Goal: Task Accomplishment & Management: Use online tool/utility

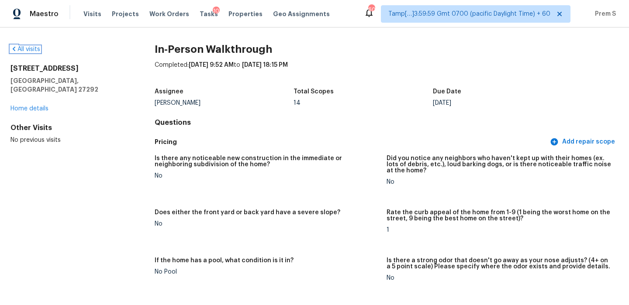
click at [34, 48] on link "All visits" at bounding box center [25, 49] width 30 height 6
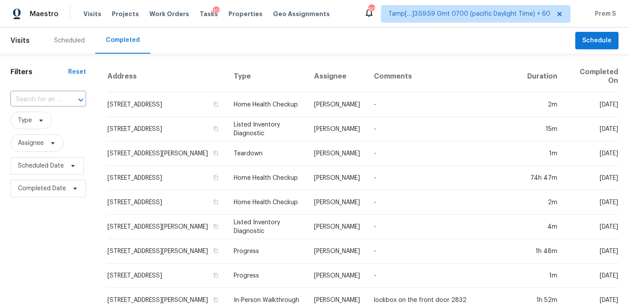
click at [72, 99] on div at bounding box center [74, 100] width 23 height 12
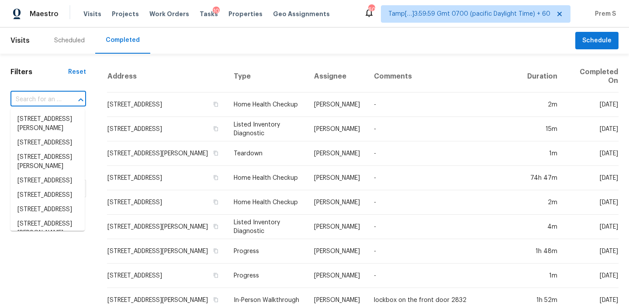
paste input "[STREET_ADDRESS]"
type input "[STREET_ADDRESS]"
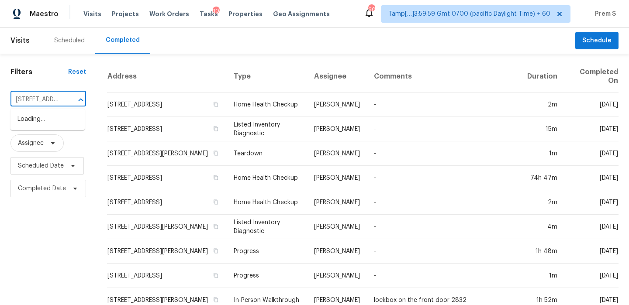
scroll to position [0, 75]
click at [65, 124] on li "[STREET_ADDRESS]" at bounding box center [47, 119] width 74 height 14
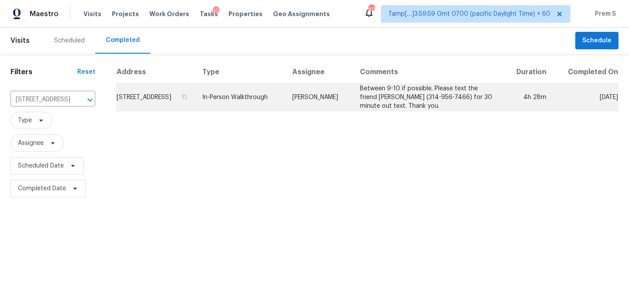
click at [168, 100] on td "[STREET_ADDRESS]" at bounding box center [155, 97] width 79 height 27
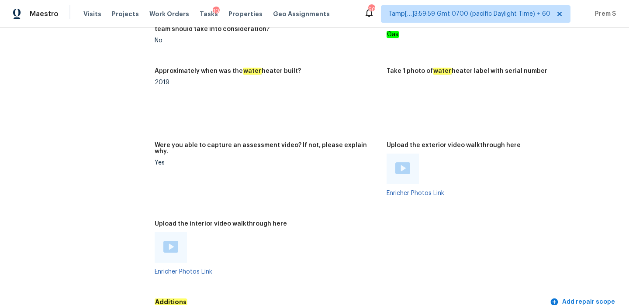
scroll to position [2030, 0]
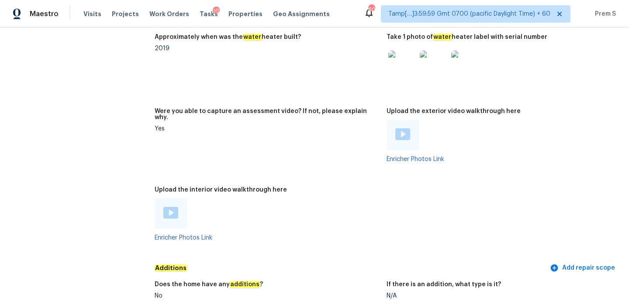
click at [170, 207] on img at bounding box center [170, 213] width 15 height 12
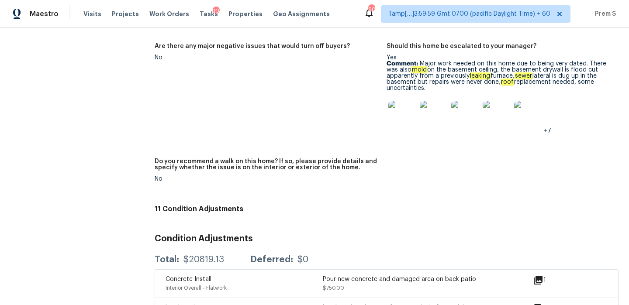
scroll to position [2424, 0]
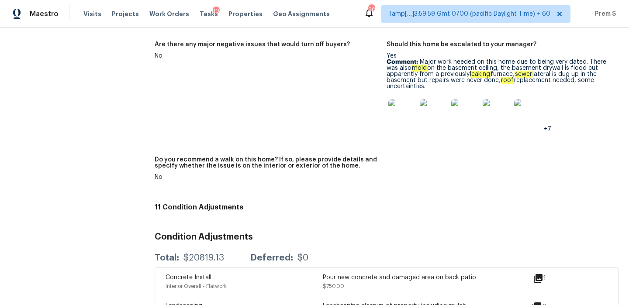
drag, startPoint x: 419, startPoint y: 51, endPoint x: 426, endPoint y: 74, distance: 23.6
click at [426, 74] on p "Comment: Major work needed on this home due to being very dated. There was also…" at bounding box center [498, 74] width 225 height 31
copy p "Major work needed on this home due to being very dated. There was also mold on …"
click at [402, 100] on img at bounding box center [402, 113] width 28 height 28
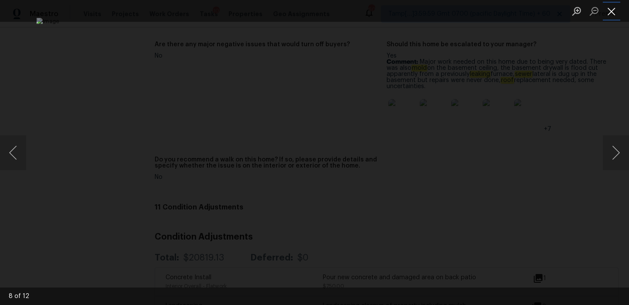
click at [608, 14] on button "Close lightbox" at bounding box center [610, 10] width 17 height 15
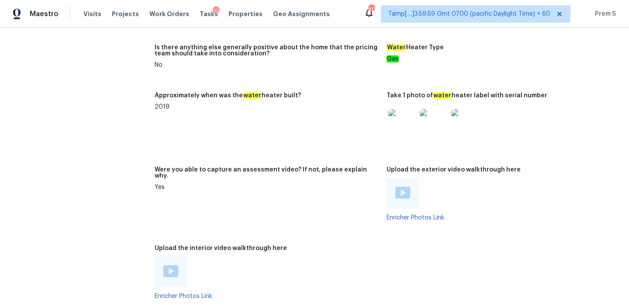
scroll to position [1643, 0]
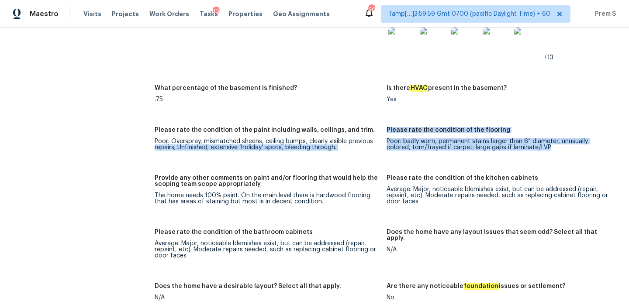
drag, startPoint x: 385, startPoint y: 129, endPoint x: 470, endPoint y: 148, distance: 86.3
click at [470, 148] on div "Notes: One story home with three bedrooms and 2.5 baths. All three bedrooms are…" at bounding box center [387, 193] width 464 height 910
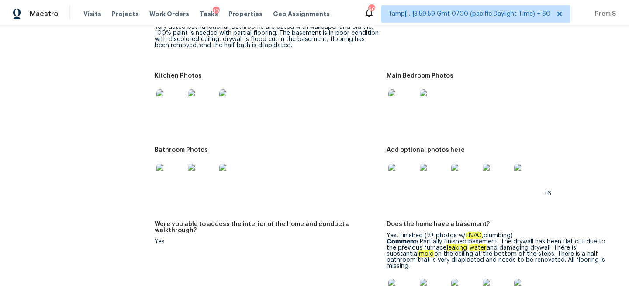
scroll to position [1401, 0]
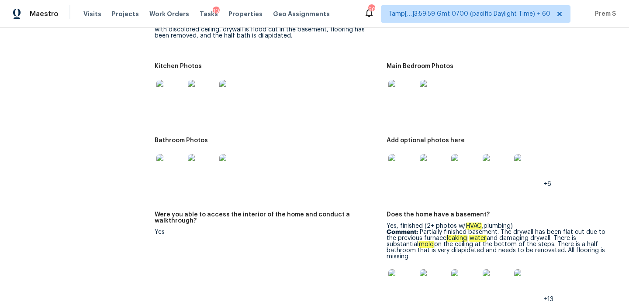
click at [406, 81] on img at bounding box center [402, 94] width 28 height 28
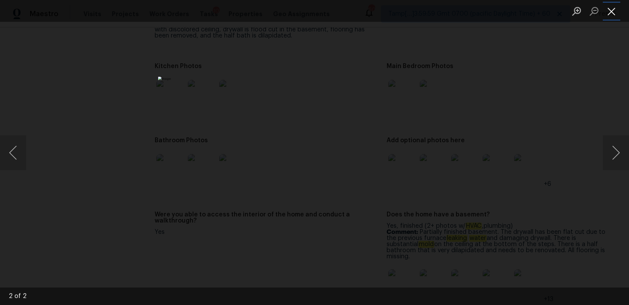
click at [604, 10] on button "Close lightbox" at bounding box center [610, 10] width 17 height 15
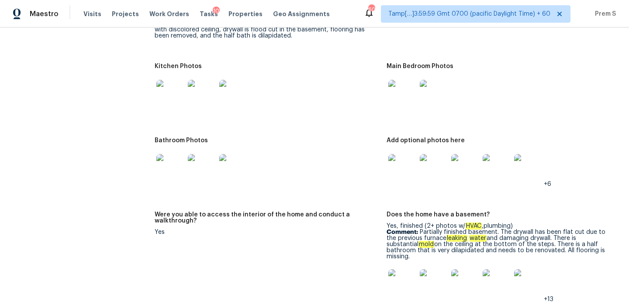
click at [412, 170] on img at bounding box center [402, 168] width 28 height 28
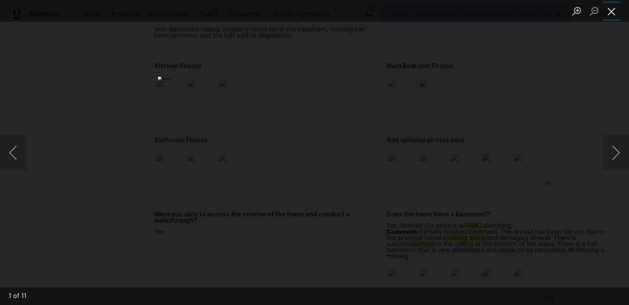
click at [610, 8] on button "Close lightbox" at bounding box center [610, 10] width 17 height 15
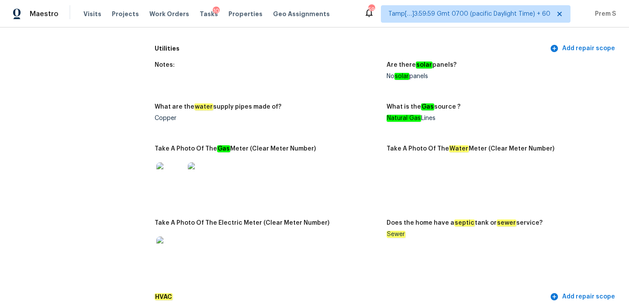
scroll to position [0, 0]
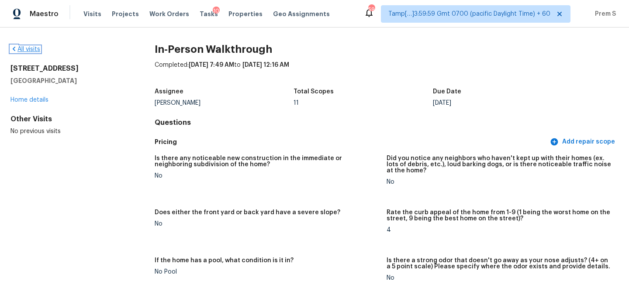
click at [29, 48] on link "All visits" at bounding box center [25, 49] width 30 height 6
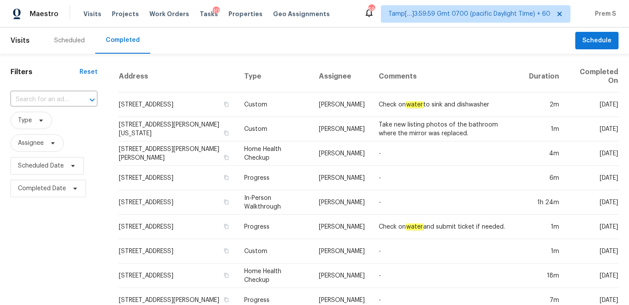
click at [72, 102] on div "​" at bounding box center [53, 100] width 87 height 14
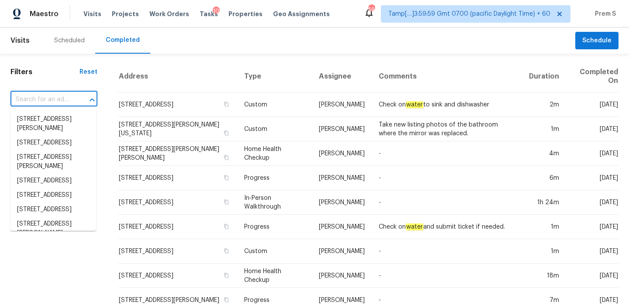
paste input "202 Sumter St, Greer, SC 29650"
type input "202 Sumter St, Greer, SC 29650"
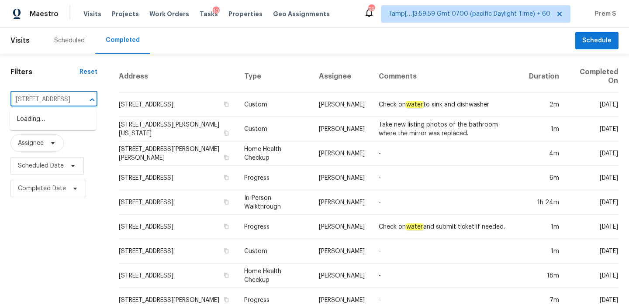
scroll to position [0, 35]
click at [69, 120] on li "202 Sumter St, Greer, SC 29650" at bounding box center [53, 119] width 86 height 14
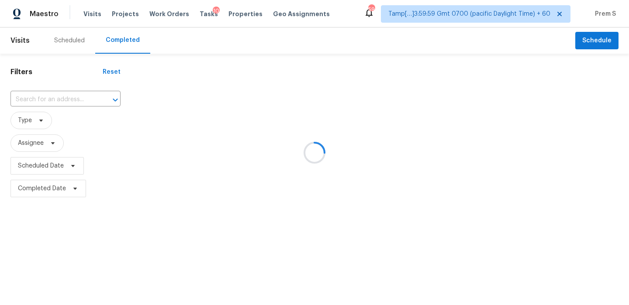
type input "202 Sumter St, Greer, SC 29650"
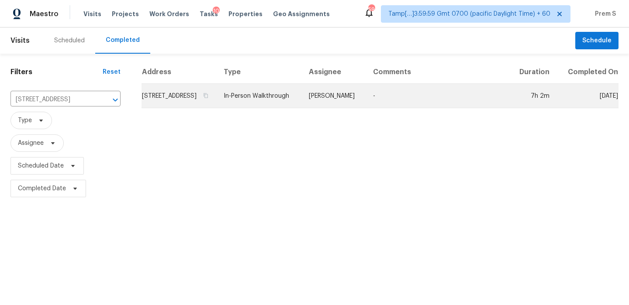
click at [166, 106] on td "202 Sumter St, Greer, SC 29650" at bounding box center [178, 96] width 75 height 24
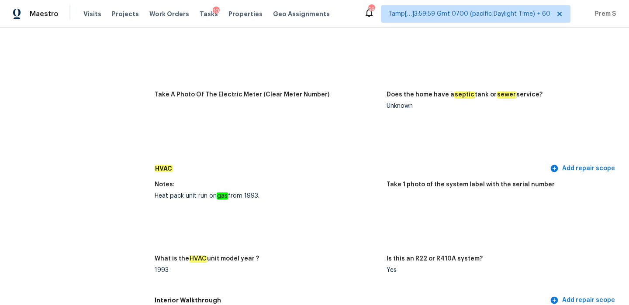
scroll to position [852, 0]
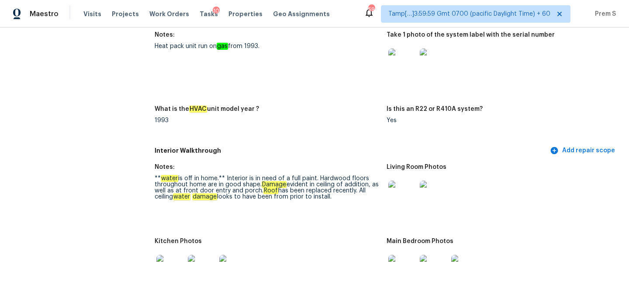
click at [434, 59] on img at bounding box center [433, 62] width 28 height 28
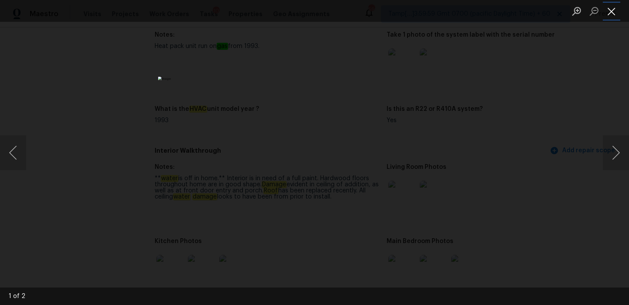
click at [609, 6] on button "Close lightbox" at bounding box center [610, 10] width 17 height 15
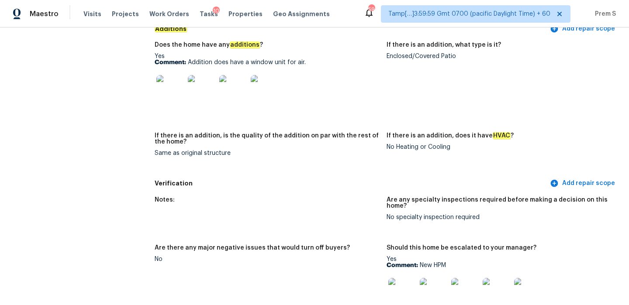
scroll to position [1724, 0]
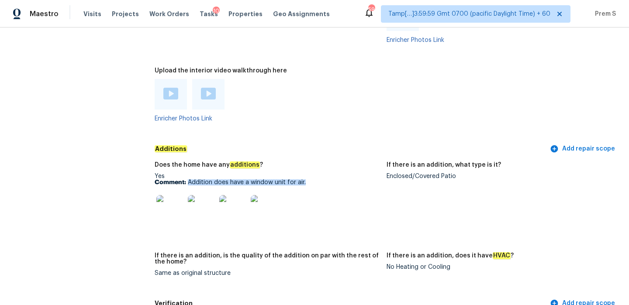
drag, startPoint x: 188, startPoint y: 163, endPoint x: 308, endPoint y: 163, distance: 119.6
click at [308, 179] on p "Comment: Addition does have a window unit for air." at bounding box center [267, 182] width 225 height 6
click at [175, 195] on img at bounding box center [170, 209] width 28 height 28
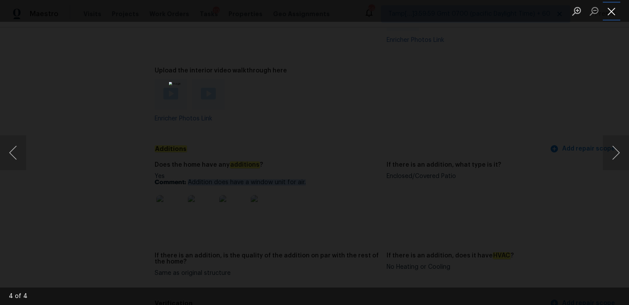
click at [610, 15] on button "Close lightbox" at bounding box center [610, 10] width 17 height 15
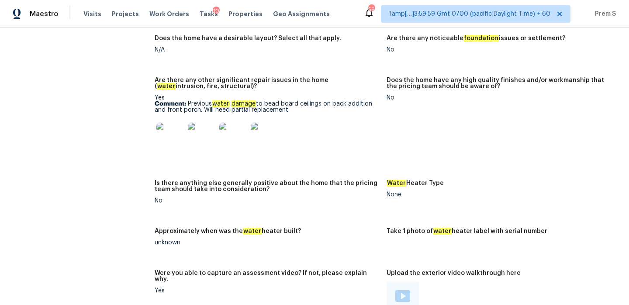
scroll to position [1443, 0]
click at [176, 127] on img at bounding box center [170, 137] width 28 height 28
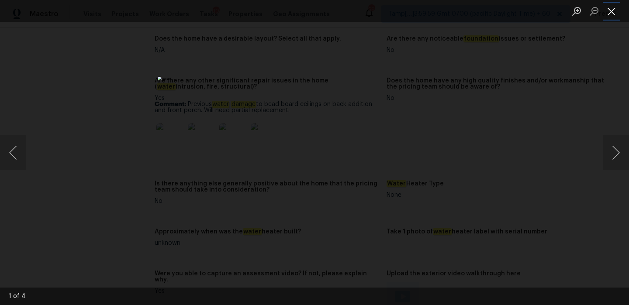
click at [613, 10] on button "Close lightbox" at bounding box center [610, 10] width 17 height 15
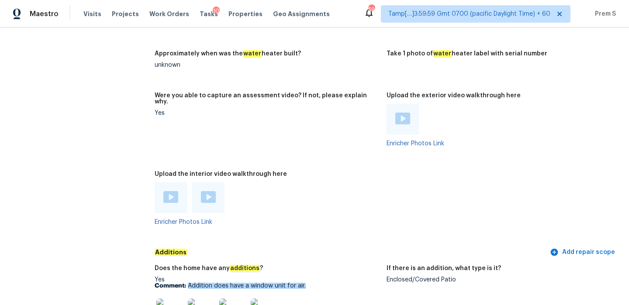
scroll to position [1660, 0]
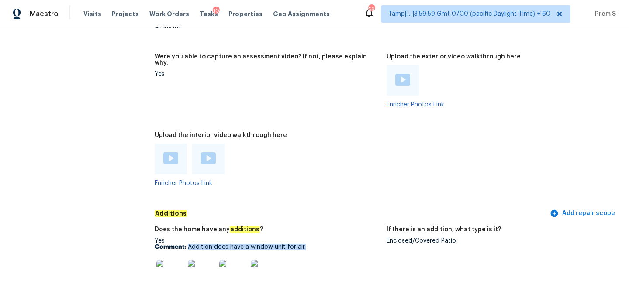
click at [167, 152] on img at bounding box center [170, 158] width 15 height 12
click at [210, 152] on div at bounding box center [208, 158] width 15 height 13
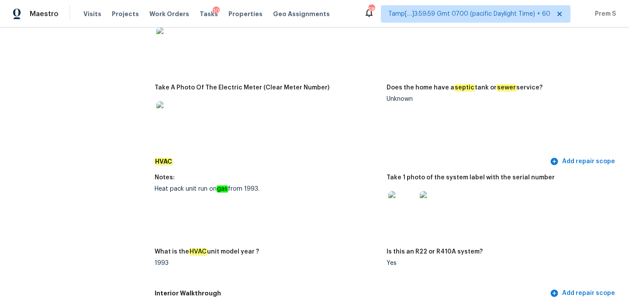
scroll to position [0, 0]
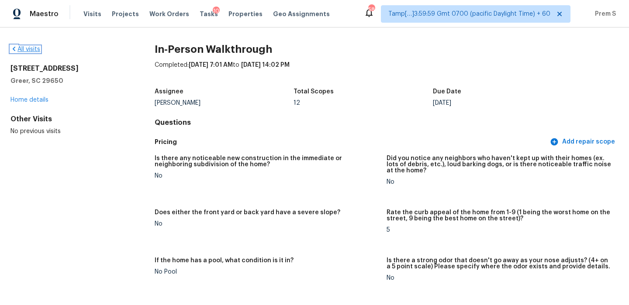
click at [30, 47] on link "All visits" at bounding box center [25, 49] width 30 height 6
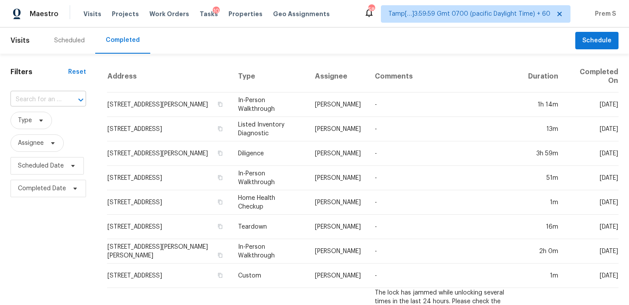
click at [52, 101] on input "text" at bounding box center [35, 100] width 51 height 14
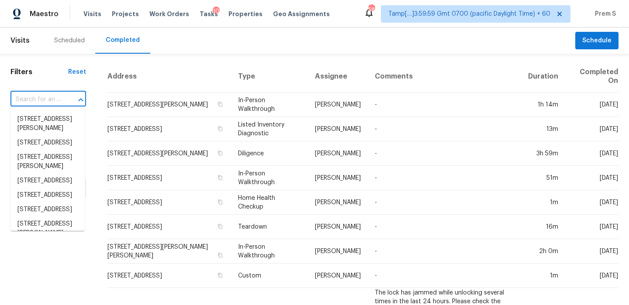
paste input "3307 Canterbury Trl, Rex, GA 30273"
type input "3307 Canterbury Trl, Rex, GA 30273"
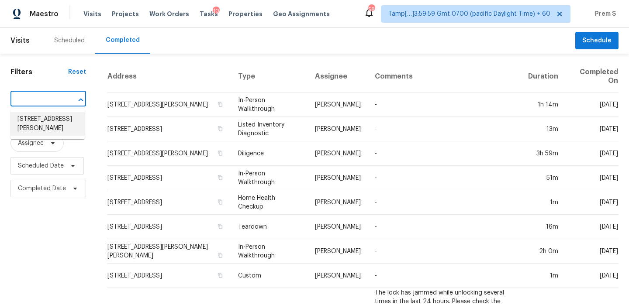
click at [59, 122] on li "3307 Canterbury Trl, Rex, GA 30273" at bounding box center [47, 124] width 74 height 24
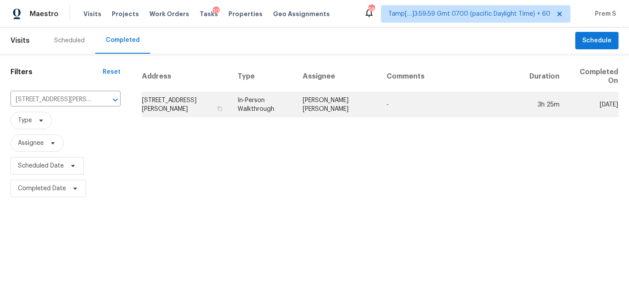
click at [168, 114] on td "3307 Canterbury Trl, Rex, GA 30273" at bounding box center [185, 105] width 89 height 24
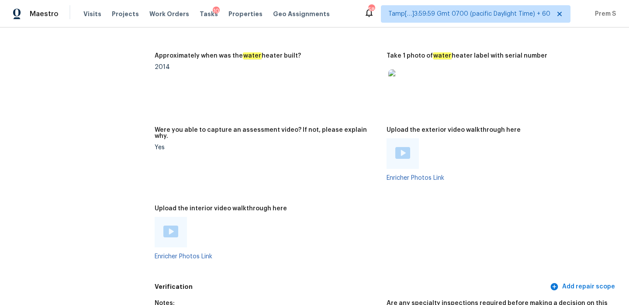
scroll to position [1918, 0]
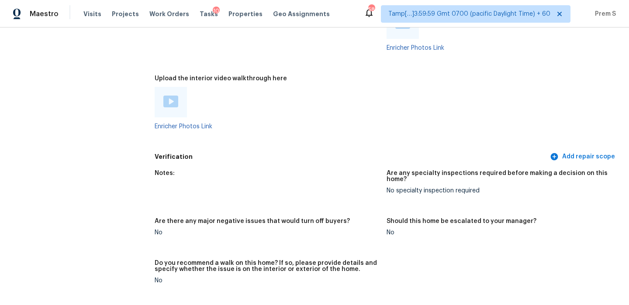
click at [173, 96] on img at bounding box center [170, 102] width 15 height 12
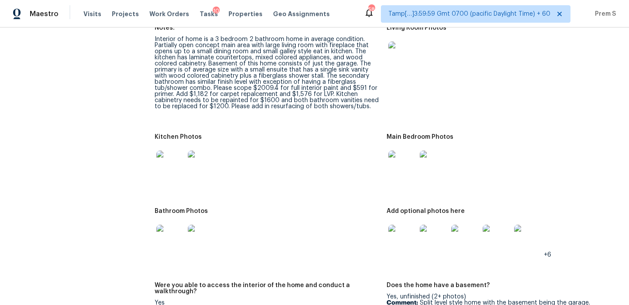
scroll to position [1119, 0]
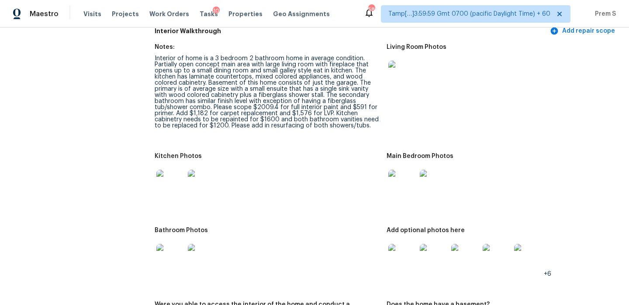
click at [397, 244] on img at bounding box center [402, 258] width 28 height 28
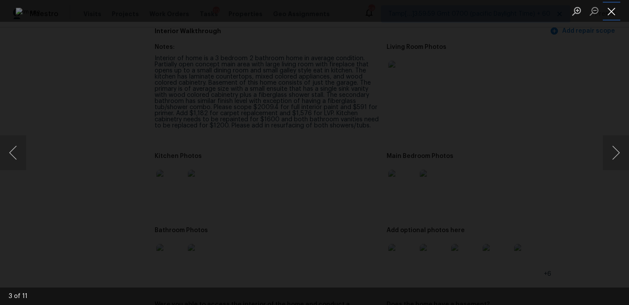
click at [615, 10] on button "Close lightbox" at bounding box center [610, 10] width 17 height 15
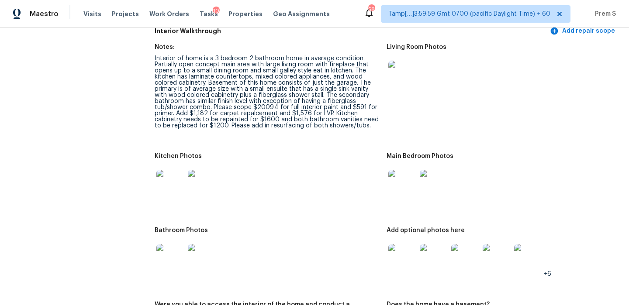
click at [411, 176] on img at bounding box center [402, 184] width 28 height 28
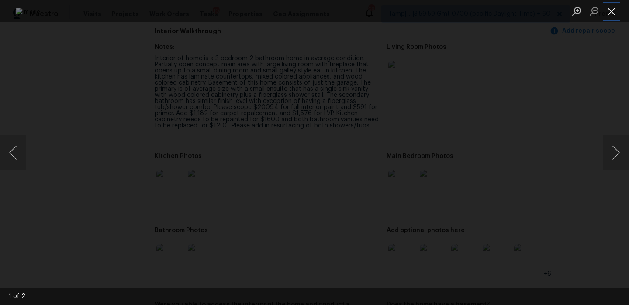
click at [615, 13] on button "Close lightbox" at bounding box center [610, 10] width 17 height 15
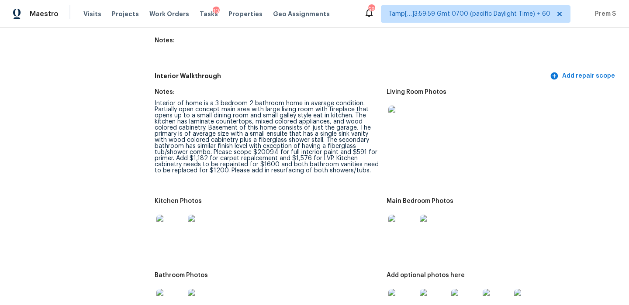
scroll to position [1072, 0]
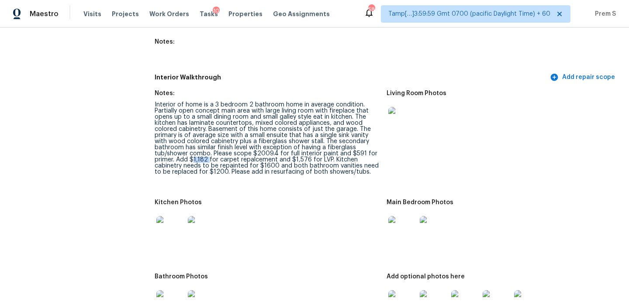
drag, startPoint x: 193, startPoint y: 149, endPoint x: 208, endPoint y: 148, distance: 14.5
click at [208, 148] on div "Interior of home is a 3 bedroom 2 bathroom home in average condition. Partially…" at bounding box center [267, 138] width 225 height 73
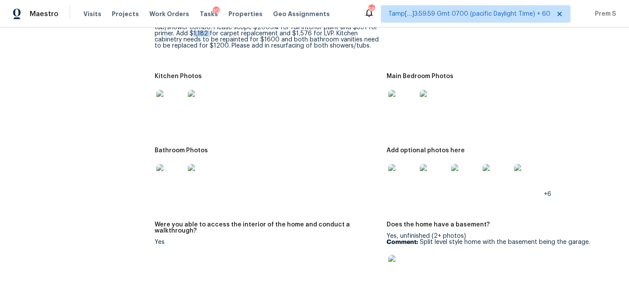
scroll to position [1130, 0]
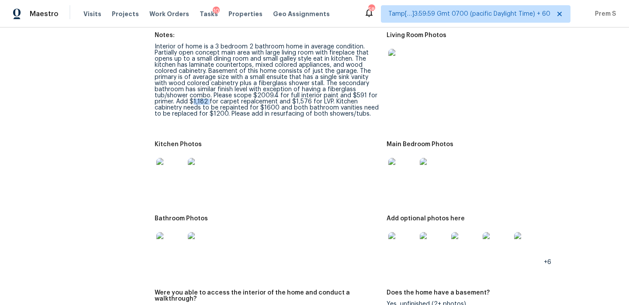
click at [405, 58] on img at bounding box center [402, 63] width 28 height 28
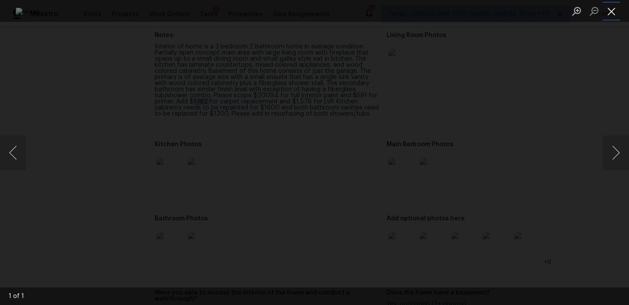
click at [613, 11] on button "Close lightbox" at bounding box center [610, 10] width 17 height 15
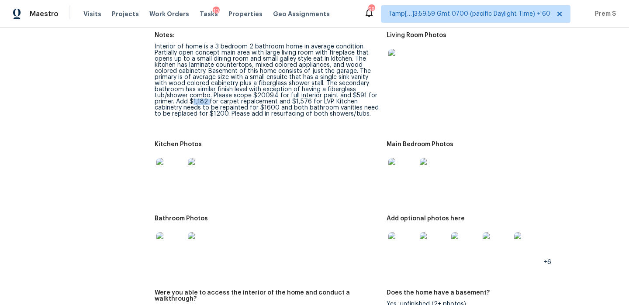
click at [341, 189] on figure "Kitchen Photos" at bounding box center [271, 173] width 232 height 64
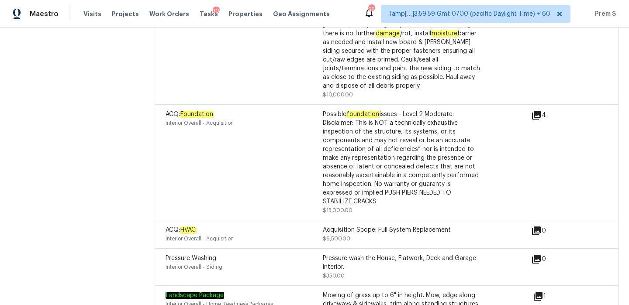
scroll to position [2284, 0]
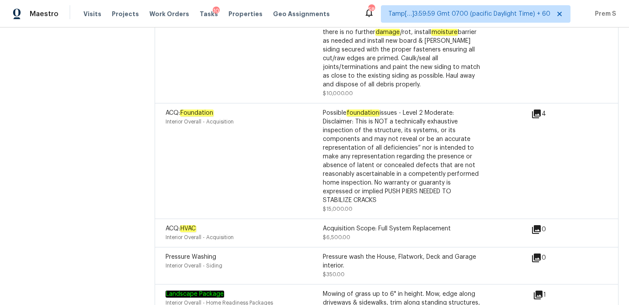
click at [534, 110] on icon at bounding box center [536, 114] width 9 height 9
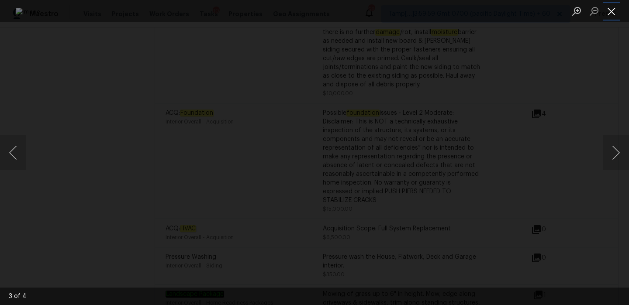
click at [608, 13] on button "Close lightbox" at bounding box center [610, 10] width 17 height 15
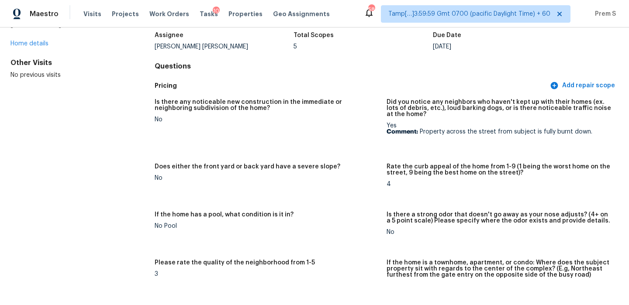
scroll to position [0, 0]
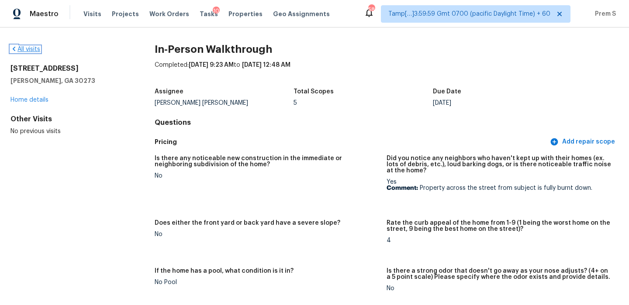
click at [30, 49] on link "All visits" at bounding box center [25, 49] width 30 height 6
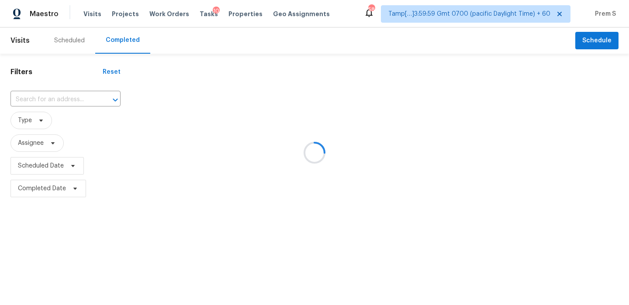
click at [75, 98] on div at bounding box center [314, 152] width 629 height 305
click at [60, 101] on div at bounding box center [314, 152] width 629 height 305
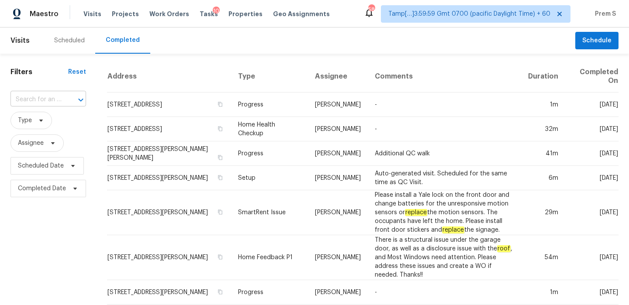
click at [34, 99] on input "text" at bounding box center [35, 100] width 51 height 14
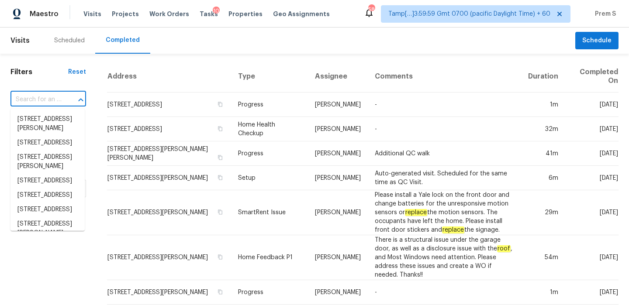
paste input "10255 Wellington Rd, Streetsboro, OH 44241"
type input "10255 Wellington Rd, Streetsboro, OH 44241"
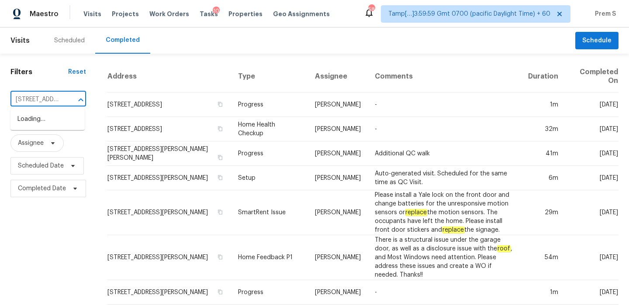
scroll to position [0, 82]
click at [43, 120] on li "10255 Wellington Rd, Streetsboro, OH 44241" at bounding box center [47, 119] width 74 height 14
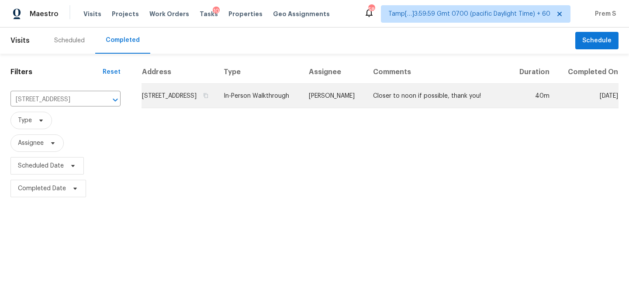
click at [173, 103] on td "10255 Wellington Rd, Streetsboro, OH 44241" at bounding box center [178, 96] width 75 height 24
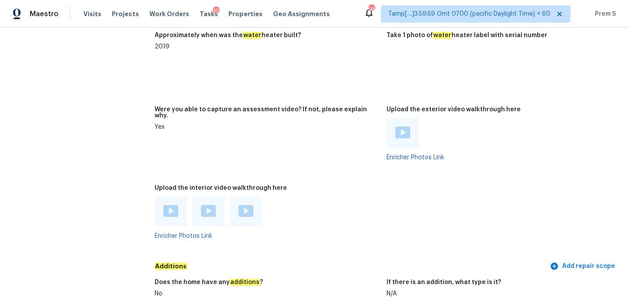
scroll to position [1640, 0]
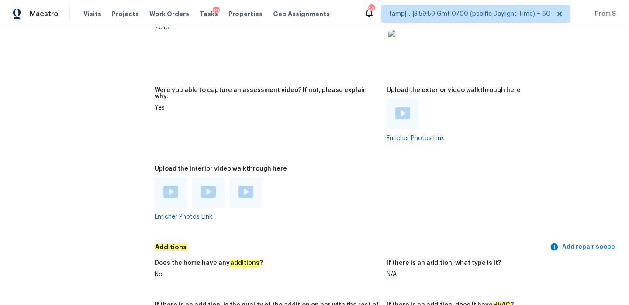
click at [172, 186] on img at bounding box center [170, 192] width 15 height 12
click at [206, 186] on img at bounding box center [208, 192] width 15 height 12
click at [249, 186] on img at bounding box center [245, 192] width 15 height 12
click at [398, 110] on div at bounding box center [402, 114] width 32 height 31
click at [402, 108] on div at bounding box center [402, 114] width 32 height 31
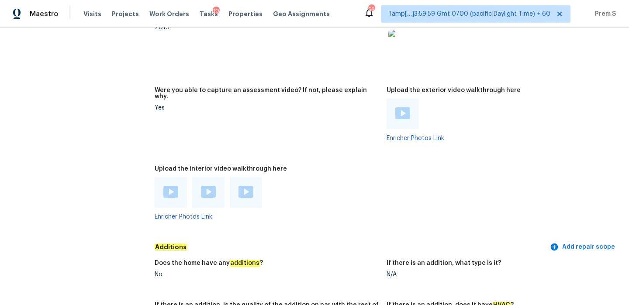
click at [403, 107] on img at bounding box center [402, 113] width 15 height 12
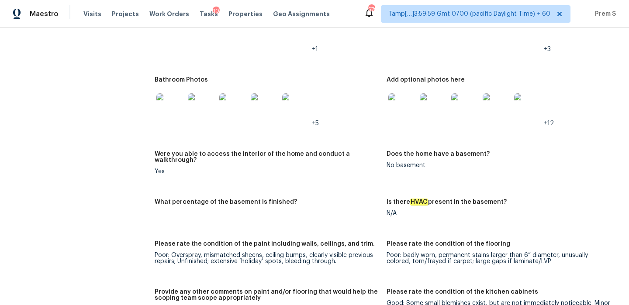
scroll to position [985, 0]
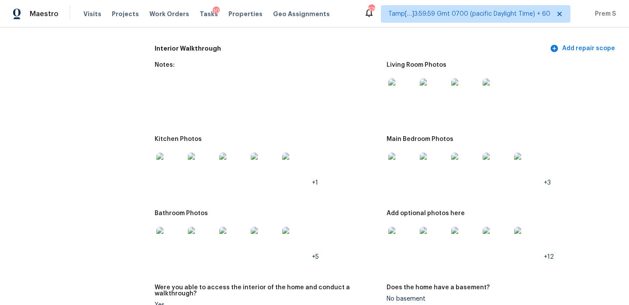
click at [404, 86] on img at bounding box center [402, 93] width 28 height 28
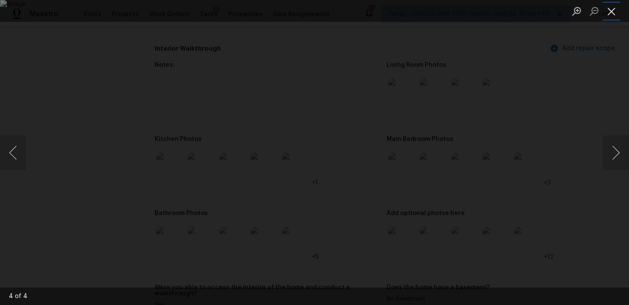
click at [611, 15] on button "Close lightbox" at bounding box center [610, 10] width 17 height 15
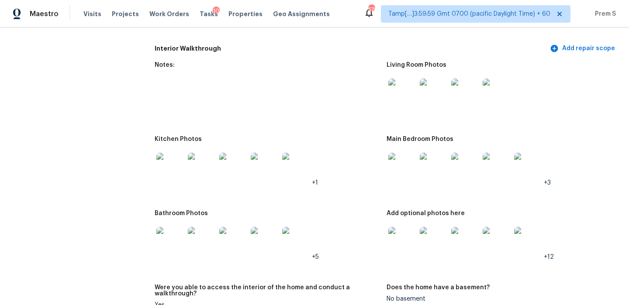
click at [410, 168] on img at bounding box center [402, 167] width 28 height 28
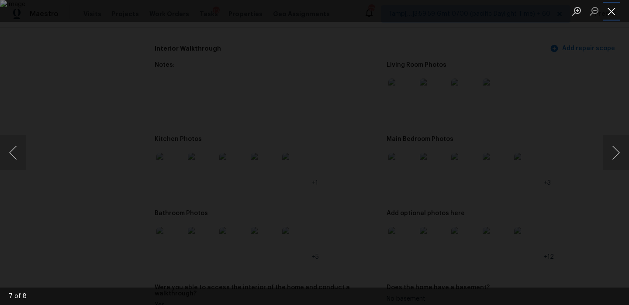
click at [607, 10] on button "Close lightbox" at bounding box center [610, 10] width 17 height 15
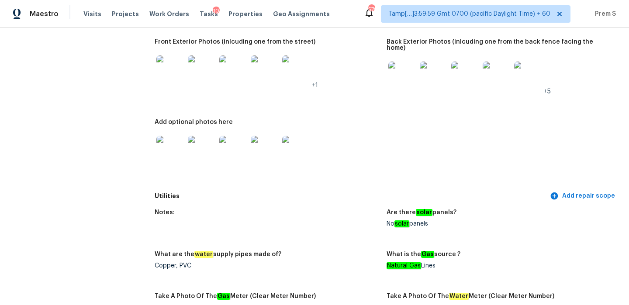
scroll to position [398, 0]
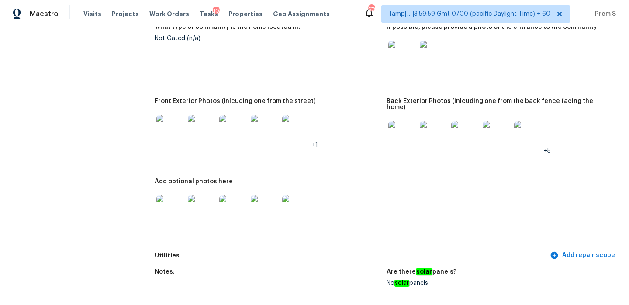
click at [164, 133] on img at bounding box center [170, 129] width 28 height 28
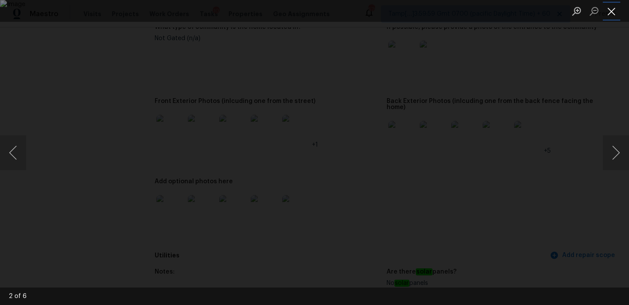
click at [615, 11] on button "Close lightbox" at bounding box center [610, 10] width 17 height 15
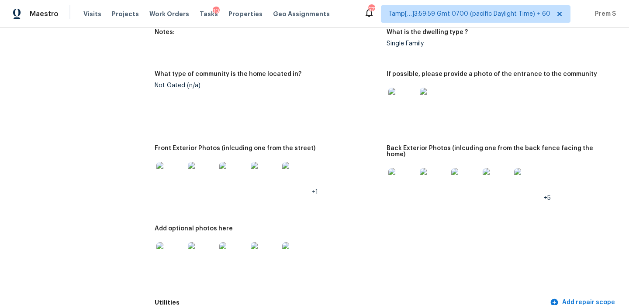
scroll to position [364, 0]
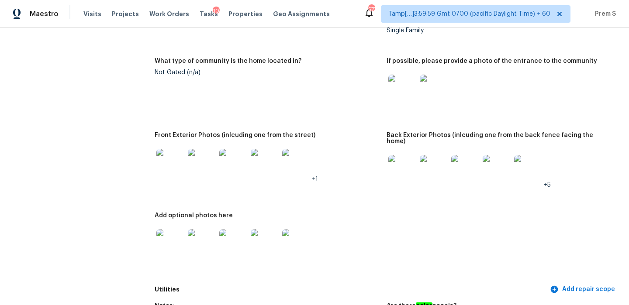
click at [526, 162] on img at bounding box center [528, 169] width 28 height 28
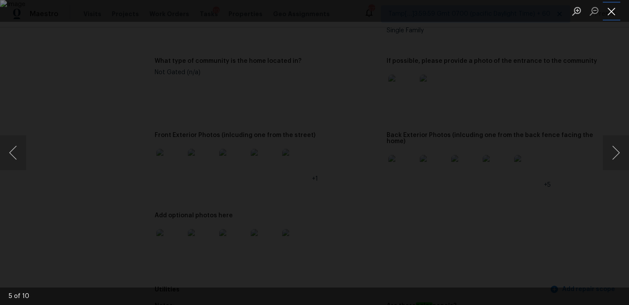
click at [614, 13] on button "Close lightbox" at bounding box center [610, 10] width 17 height 15
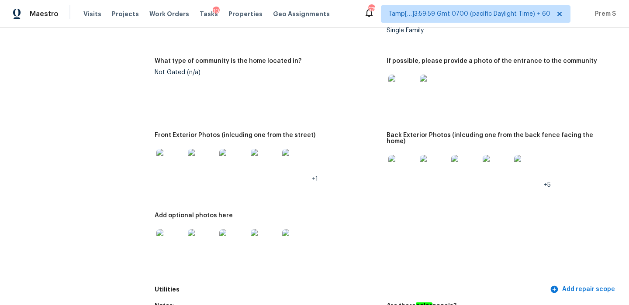
scroll to position [0, 0]
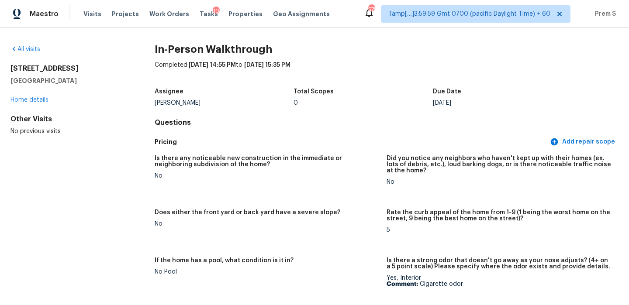
click at [33, 52] on div "All visits" at bounding box center [68, 49] width 116 height 9
click at [33, 50] on link "All visits" at bounding box center [25, 49] width 30 height 6
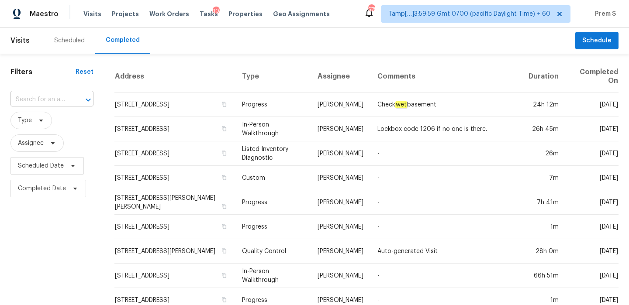
click at [52, 102] on input "text" at bounding box center [39, 100] width 58 height 14
paste input "6106 Pecan Tree, San Antonio, TX 78240"
type input "6106 Pecan Tree, San Antonio, TX 78240"
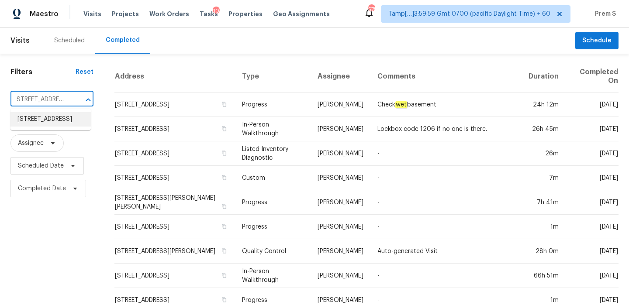
click at [46, 124] on li "6106 Pecan Tree, San Antonio, TX 78240" at bounding box center [50, 119] width 80 height 14
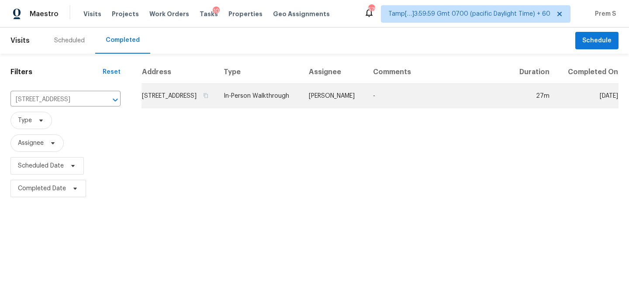
click at [201, 93] on td "6106 Pecan Tree, San Antonio, TX 78240" at bounding box center [178, 96] width 75 height 24
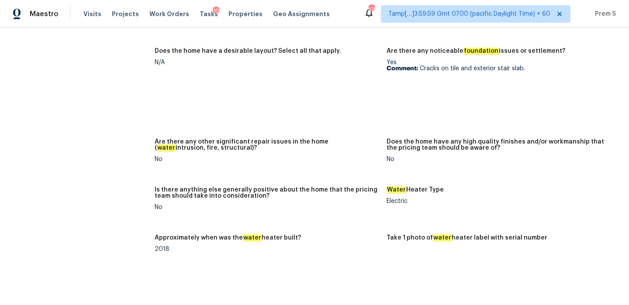
scroll to position [1474, 0]
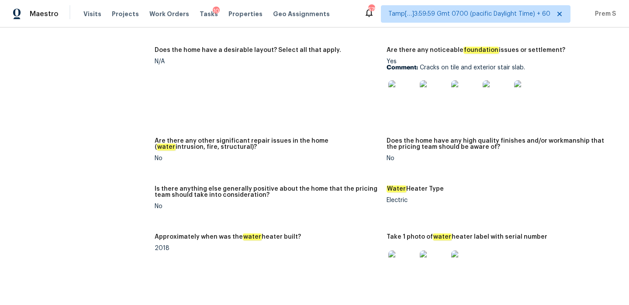
click at [403, 80] on img at bounding box center [402, 94] width 28 height 28
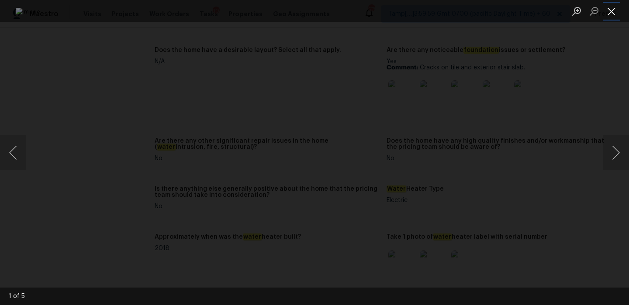
click at [611, 11] on button "Close lightbox" at bounding box center [610, 10] width 17 height 15
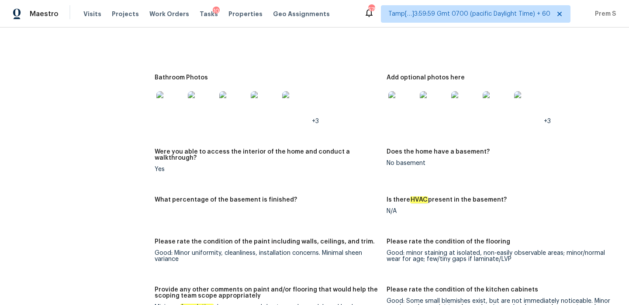
scroll to position [1059, 0]
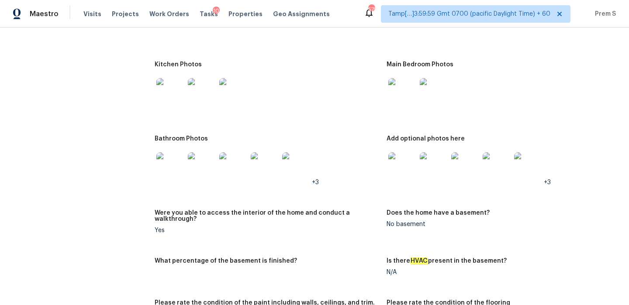
click at [416, 78] on div at bounding box center [401, 92] width 31 height 38
click at [405, 84] on img at bounding box center [402, 92] width 28 height 28
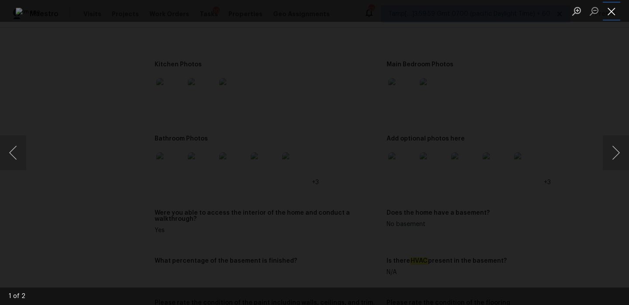
click at [612, 12] on button "Close lightbox" at bounding box center [610, 10] width 17 height 15
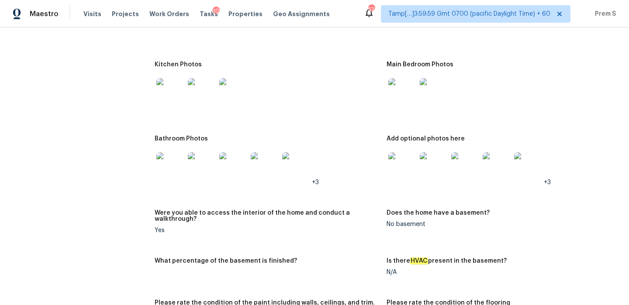
click at [405, 152] on img at bounding box center [402, 166] width 28 height 28
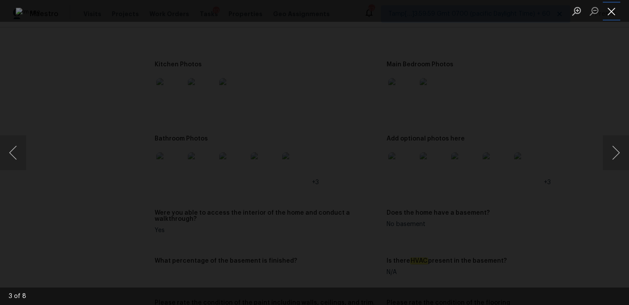
click at [610, 7] on button "Close lightbox" at bounding box center [610, 10] width 17 height 15
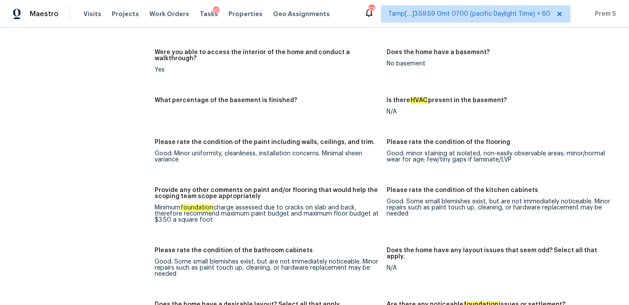
scroll to position [1333, 0]
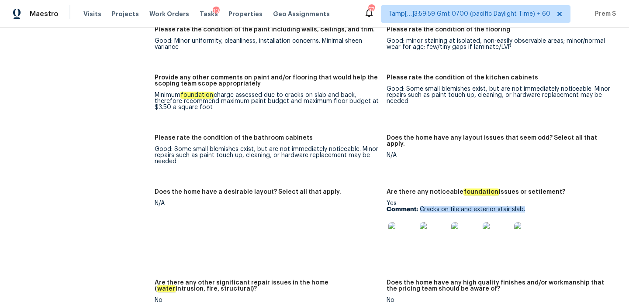
drag, startPoint x: 421, startPoint y: 197, endPoint x: 544, endPoint y: 197, distance: 123.1
click at [544, 206] on p "Comment: Cracks on tile and exterior stair slab." at bounding box center [498, 209] width 225 height 6
copy p "Cracks on tile and exterior stair slab."
click at [395, 223] on img at bounding box center [402, 236] width 28 height 28
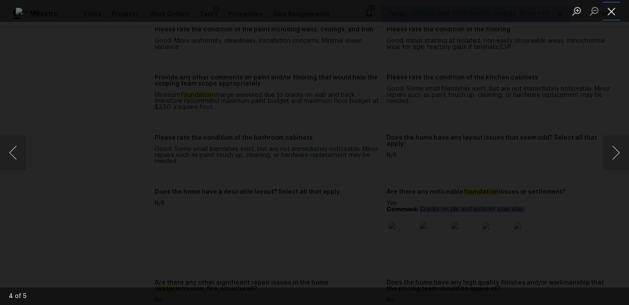
click at [611, 7] on button "Close lightbox" at bounding box center [610, 10] width 17 height 15
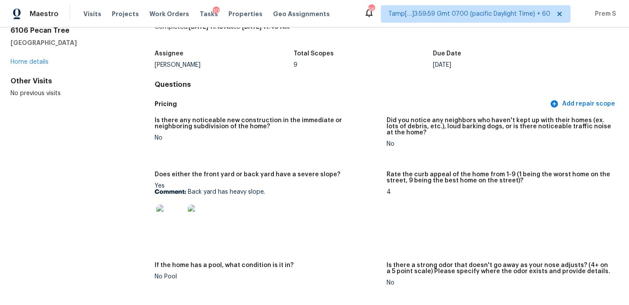
scroll to position [0, 0]
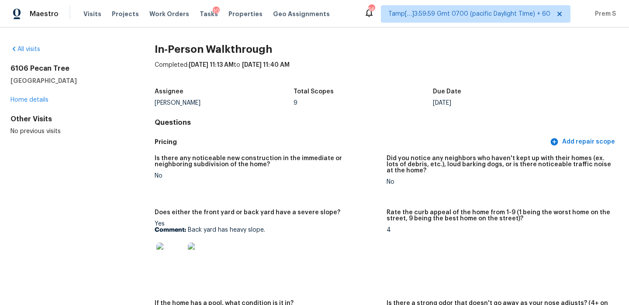
click at [27, 52] on div "All visits" at bounding box center [68, 49] width 116 height 9
click at [28, 49] on link "All visits" at bounding box center [25, 49] width 30 height 6
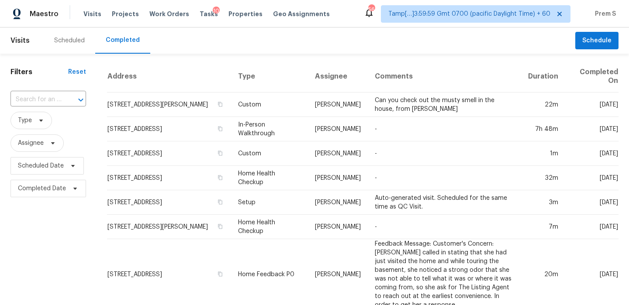
click at [44, 108] on div "​" at bounding box center [48, 99] width 76 height 19
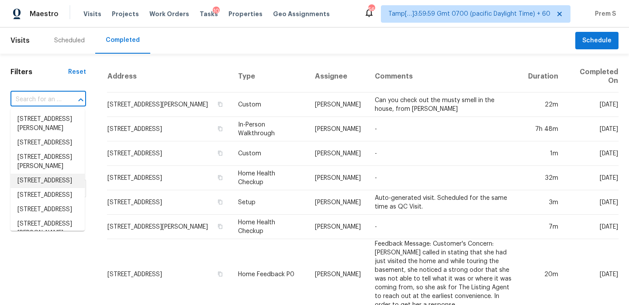
scroll to position [21, 0]
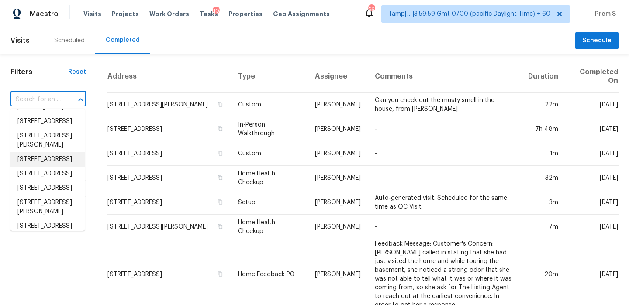
click at [64, 103] on div at bounding box center [74, 100] width 23 height 12
paste input "224 Pineridge Dr, Cameron, NC 28326"
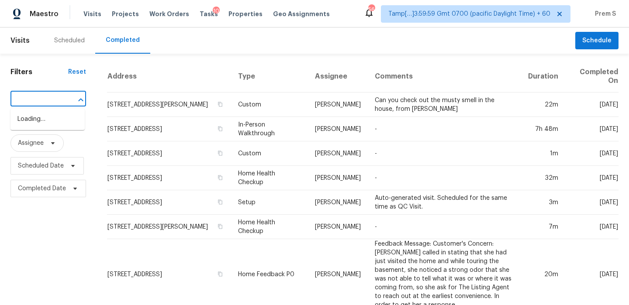
type input "224 Pineridge Dr, Cameron, NC 28326"
click at [60, 120] on li "224 Pineridge Dr, Cameron, NC 28326" at bounding box center [47, 124] width 74 height 24
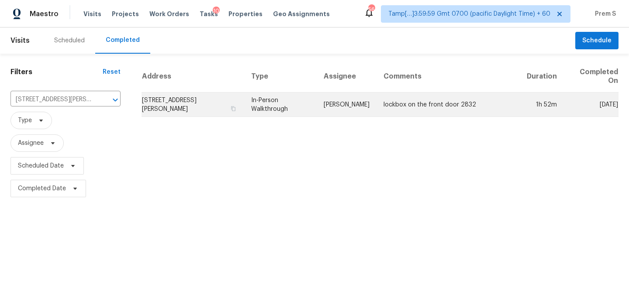
click at [166, 111] on td "224 Pineridge Dr, Cameron, NC 28326" at bounding box center [192, 105] width 103 height 24
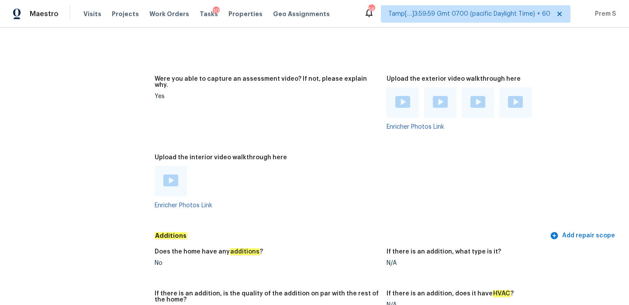
scroll to position [1550, 0]
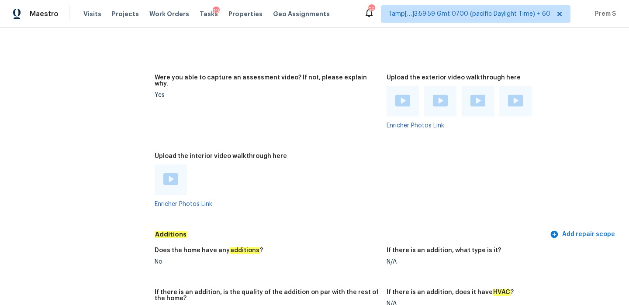
click at [171, 173] on img at bounding box center [170, 179] width 15 height 12
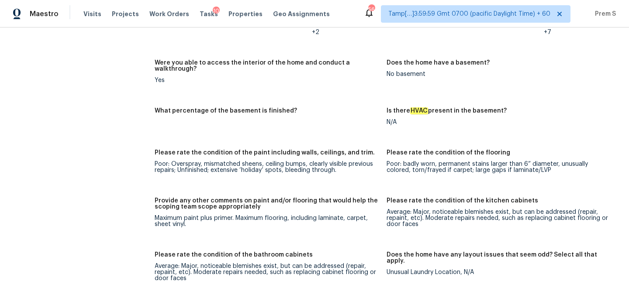
scroll to position [842, 0]
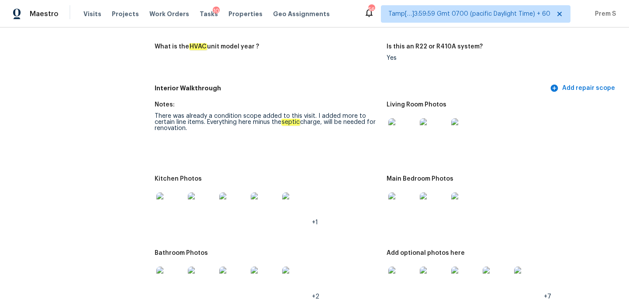
click at [402, 134] on img at bounding box center [402, 132] width 28 height 28
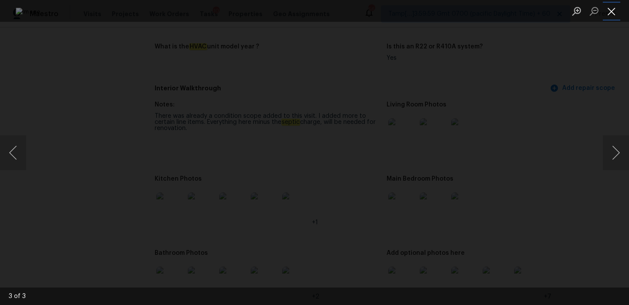
click at [610, 12] on button "Close lightbox" at bounding box center [610, 10] width 17 height 15
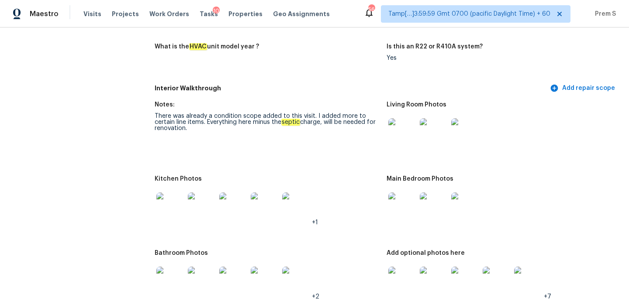
click at [398, 206] on img at bounding box center [402, 206] width 28 height 28
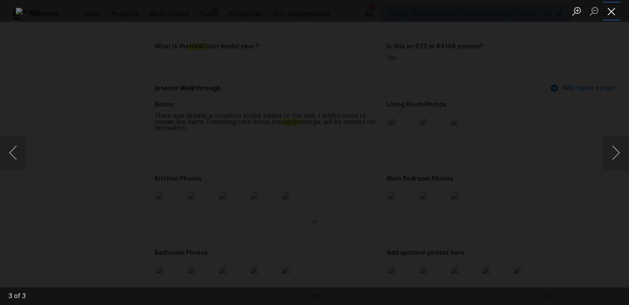
click at [611, 7] on button "Close lightbox" at bounding box center [610, 10] width 17 height 15
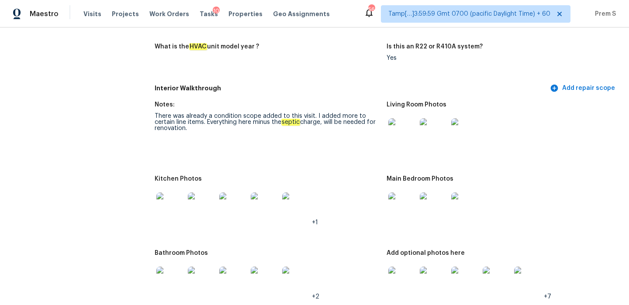
click at [398, 275] on img at bounding box center [402, 281] width 28 height 28
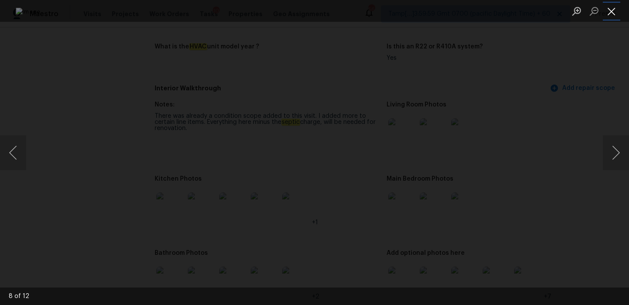
click at [613, 9] on button "Close lightbox" at bounding box center [610, 10] width 17 height 15
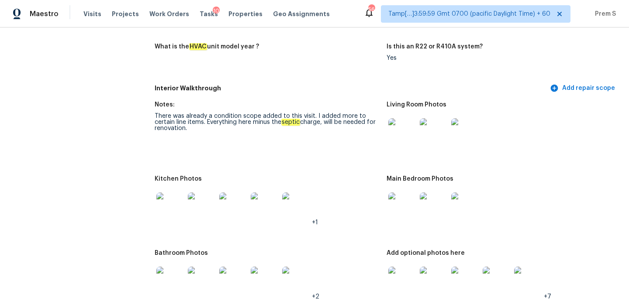
click at [613, 9] on div "569 Tamp[…]3:59:59 Gmt 0700 (pacific Daylight Time) + 60 Prem S" at bounding box center [490, 13] width 252 height 17
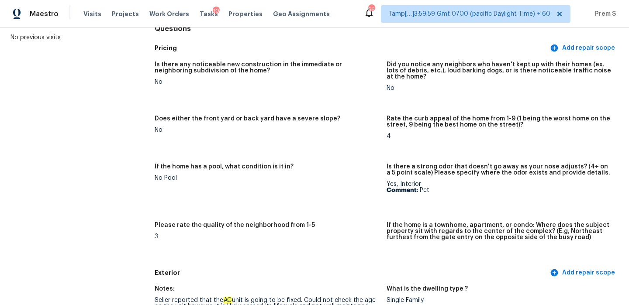
scroll to position [0, 0]
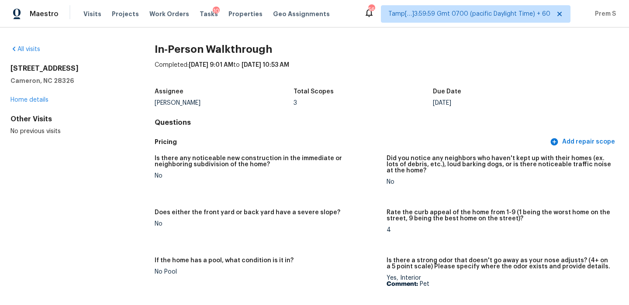
click at [28, 45] on div "All visits" at bounding box center [68, 49] width 116 height 9
click at [28, 49] on link "All visits" at bounding box center [25, 49] width 30 height 6
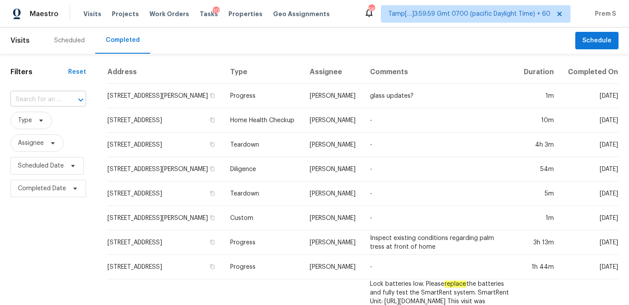
click at [48, 104] on input "text" at bounding box center [35, 100] width 51 height 14
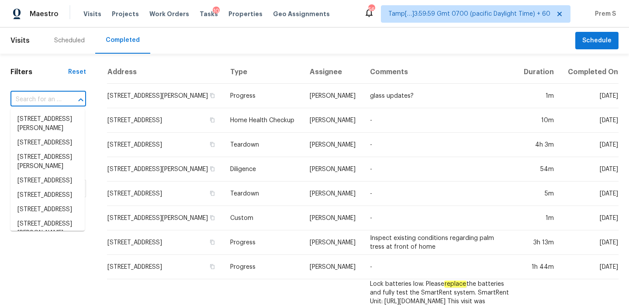
paste input "18490 Adelanto Rd, Adelanto, CA 92301"
type input "18490 Adelanto Rd, Adelanto, CA 92301"
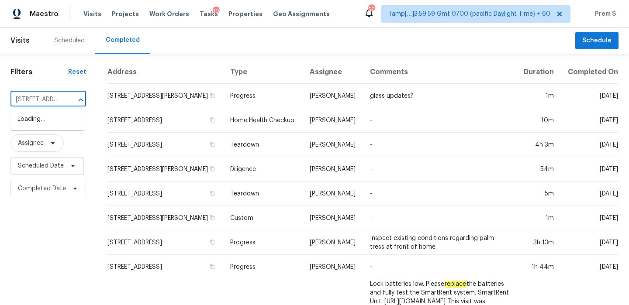
scroll to position [0, 69]
click at [47, 125] on li "18490 Adelanto Rd, Adelanto, CA 92301" at bounding box center [47, 119] width 74 height 14
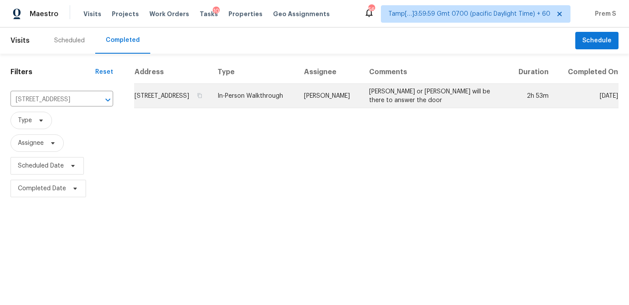
click at [137, 99] on td "18490 Adelanto Rd, Adelanto, CA 92301" at bounding box center [172, 96] width 76 height 24
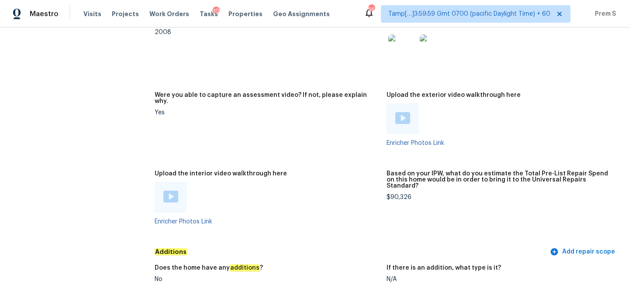
scroll to position [1628, 0]
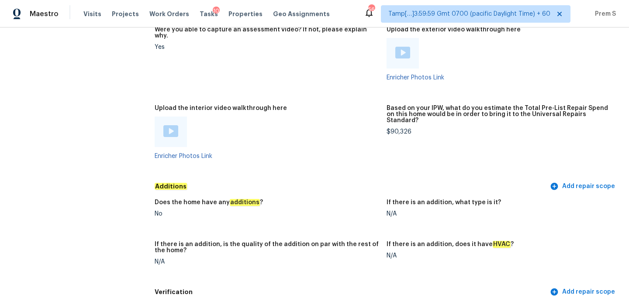
click at [170, 125] on img at bounding box center [170, 131] width 15 height 12
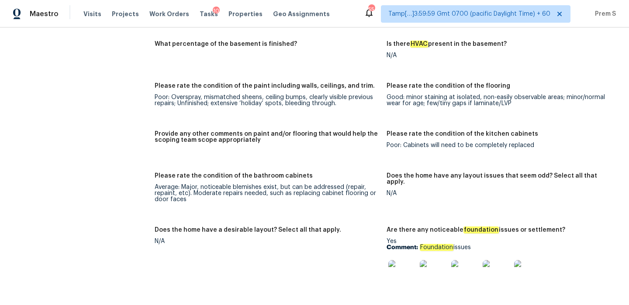
scroll to position [1273, 0]
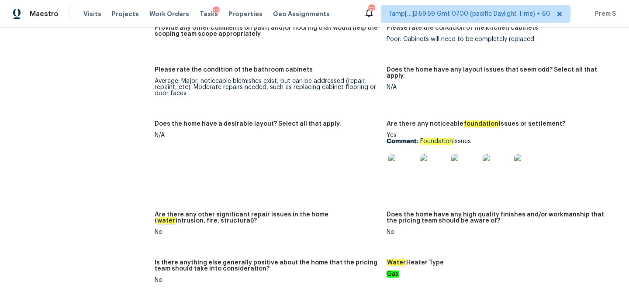
click at [405, 154] on img at bounding box center [402, 168] width 28 height 28
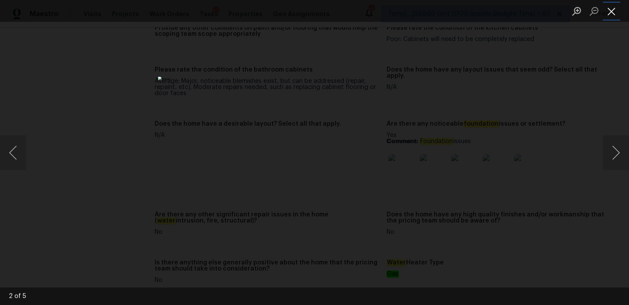
click at [611, 16] on button "Close lightbox" at bounding box center [610, 10] width 17 height 15
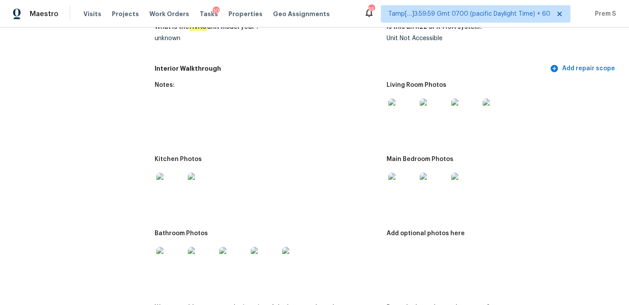
scroll to position [856, 0]
click at [409, 109] on img at bounding box center [402, 112] width 28 height 28
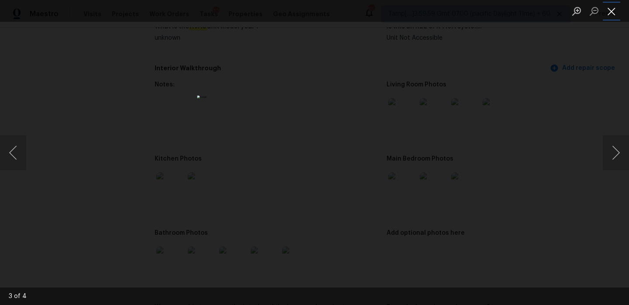
click at [609, 12] on button "Close lightbox" at bounding box center [610, 10] width 17 height 15
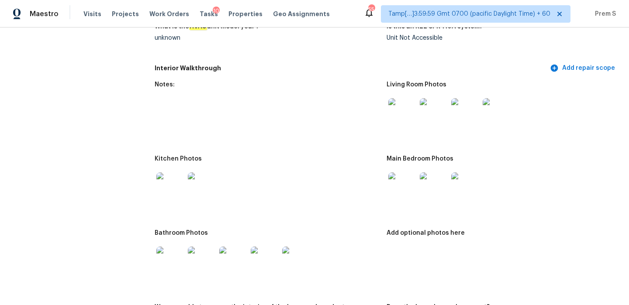
click at [416, 180] on div at bounding box center [401, 186] width 31 height 38
click at [407, 181] on img at bounding box center [402, 186] width 28 height 28
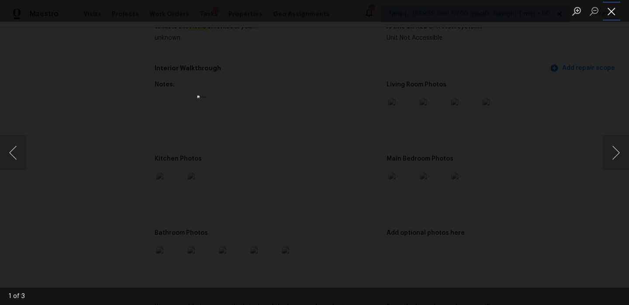
click at [607, 11] on button "Close lightbox" at bounding box center [610, 10] width 17 height 15
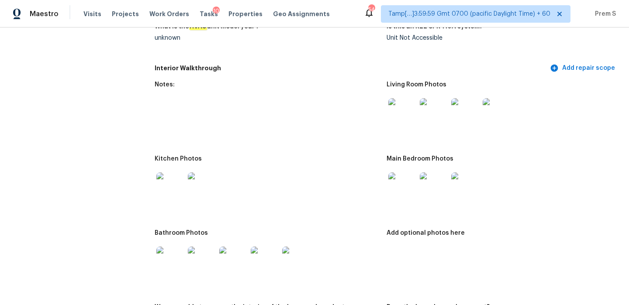
scroll to position [105, 0]
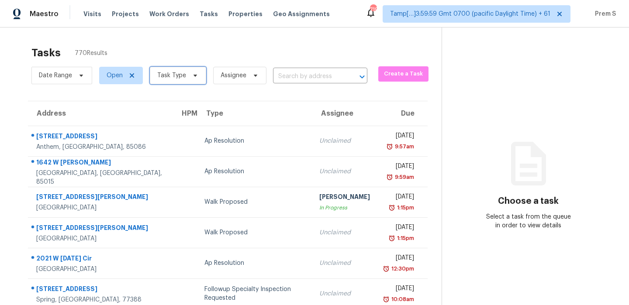
click at [191, 79] on span "Task Type" at bounding box center [178, 75] width 56 height 17
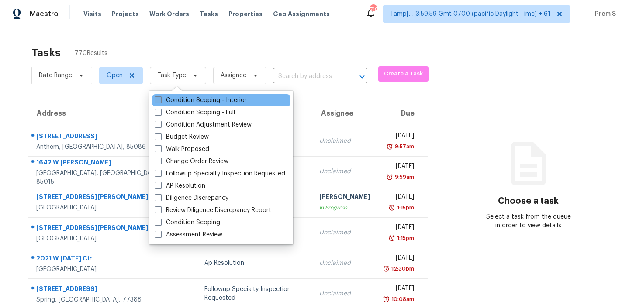
click at [186, 98] on label "Condition Scoping - Interior" at bounding box center [201, 100] width 92 height 9
click at [160, 98] on input "Condition Scoping - Interior" at bounding box center [158, 99] width 6 height 6
checkbox input "true"
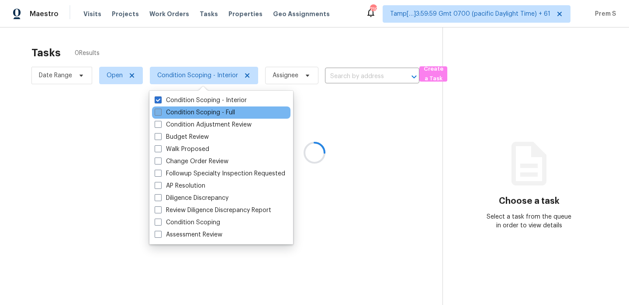
click at [185, 110] on label "Condition Scoping - Full" at bounding box center [195, 112] width 80 height 9
click at [160, 110] on input "Condition Scoping - Full" at bounding box center [158, 111] width 6 height 6
checkbox input "true"
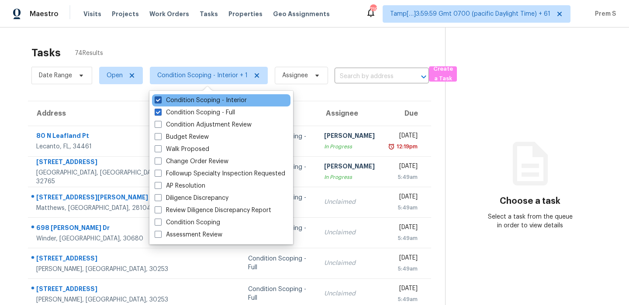
click at [185, 104] on label "Condition Scoping - Interior" at bounding box center [201, 100] width 92 height 9
click at [160, 102] on input "Condition Scoping - Interior" at bounding box center [158, 99] width 6 height 6
checkbox input "false"
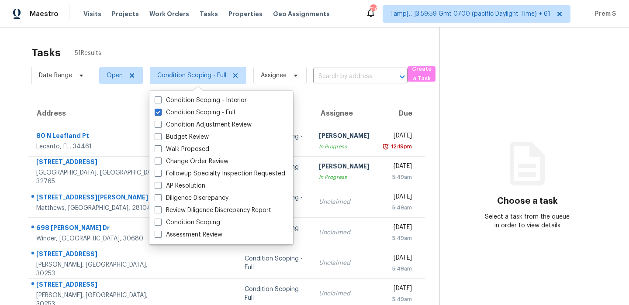
click at [335, 98] on section "Tasks 51 Results Date Range Open Condition Scoping - Full Assignee ​ Create a T…" at bounding box center [226, 247] width 425 height 413
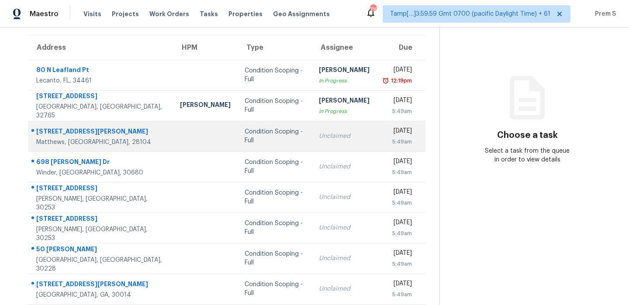
scroll to position [67, 0]
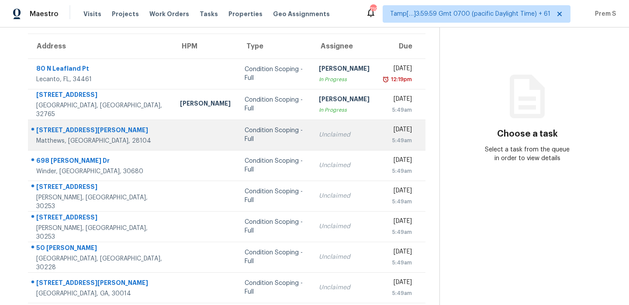
click at [376, 143] on td "Fri, Sep 26th 2025 5:49am" at bounding box center [400, 135] width 49 height 31
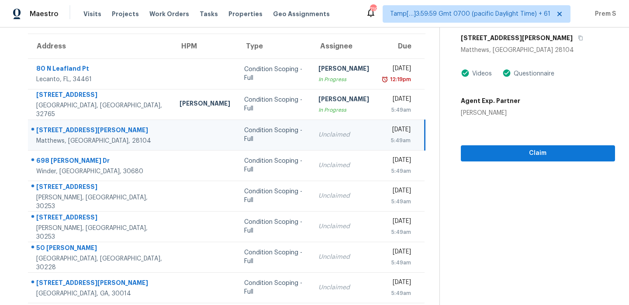
scroll to position [0, 0]
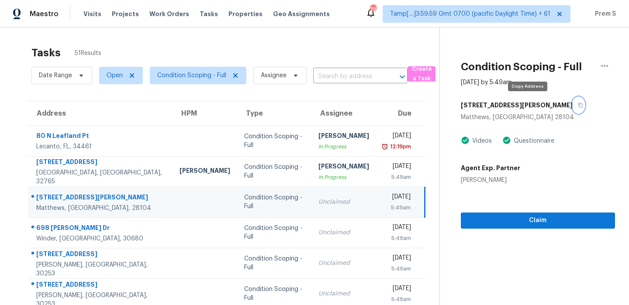
click at [572, 108] on button "button" at bounding box center [578, 105] width 12 height 16
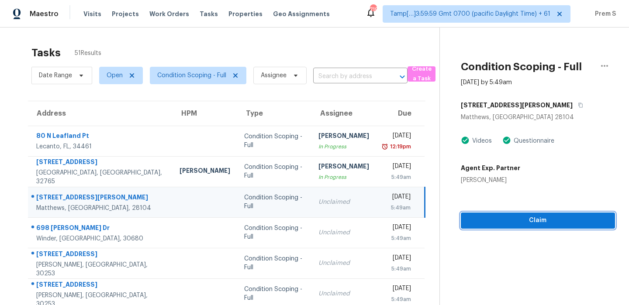
click at [496, 213] on button "Claim" at bounding box center [537, 221] width 154 height 16
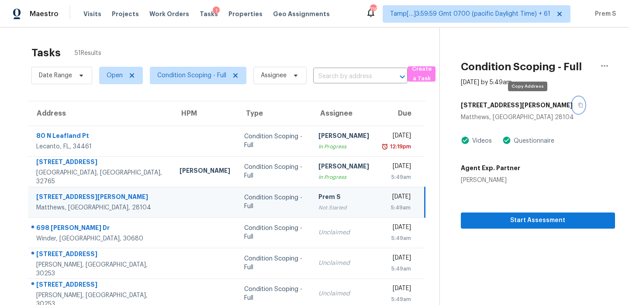
click at [577, 106] on icon "button" at bounding box center [579, 105] width 5 height 5
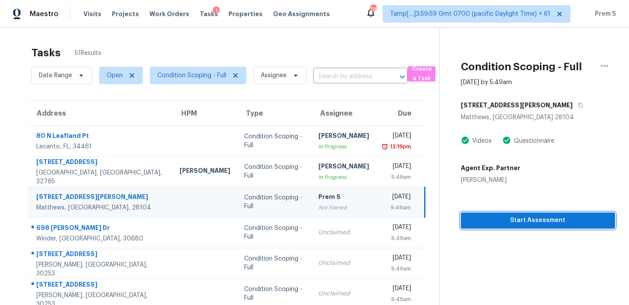
click at [488, 216] on span "Start Assessment" at bounding box center [537, 220] width 140 height 11
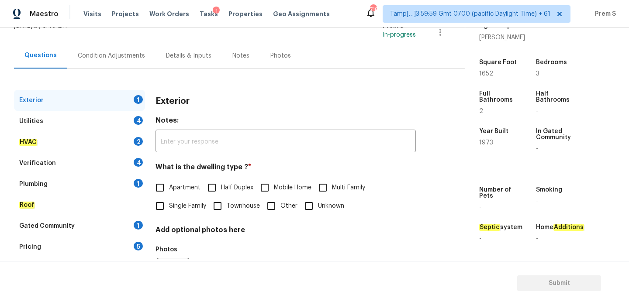
scroll to position [93, 0]
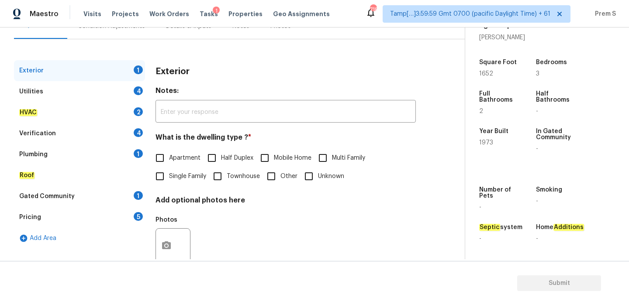
click at [190, 176] on span "Single Family" at bounding box center [187, 176] width 37 height 9
click at [169, 176] on input "Single Family" at bounding box center [160, 176] width 18 height 18
checkbox input "true"
click at [134, 92] on div "4" at bounding box center [138, 90] width 9 height 9
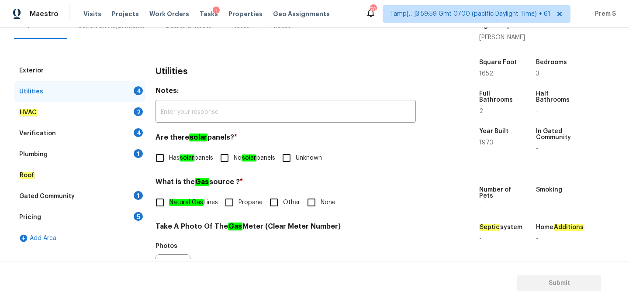
click at [225, 154] on input "No solar panels" at bounding box center [224, 158] width 18 height 18
checkbox input "true"
click at [275, 205] on input "Other" at bounding box center [273, 202] width 18 height 18
checkbox input "true"
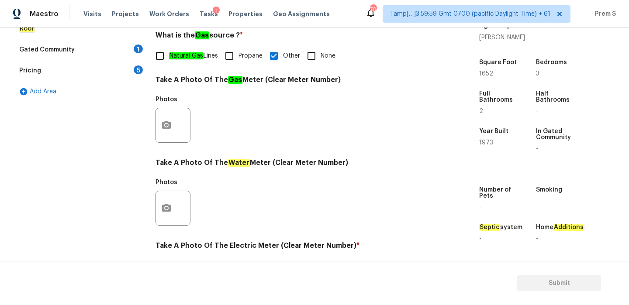
scroll to position [352, 0]
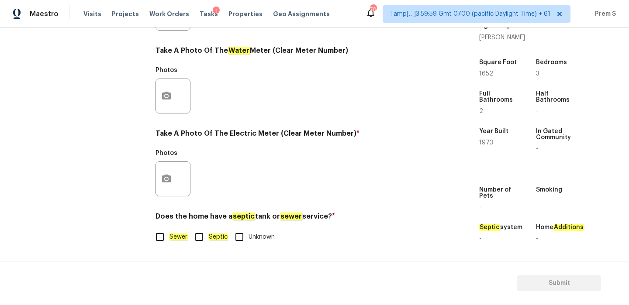
click at [164, 235] on input "Sewer" at bounding box center [160, 237] width 18 height 18
checkbox input "true"
click at [168, 171] on button "button" at bounding box center [166, 179] width 21 height 34
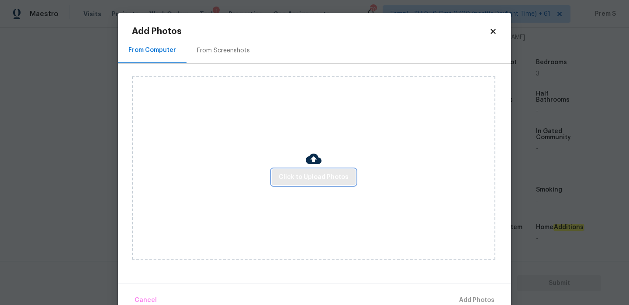
click at [298, 170] on button "Click to Upload Photos" at bounding box center [313, 177] width 84 height 16
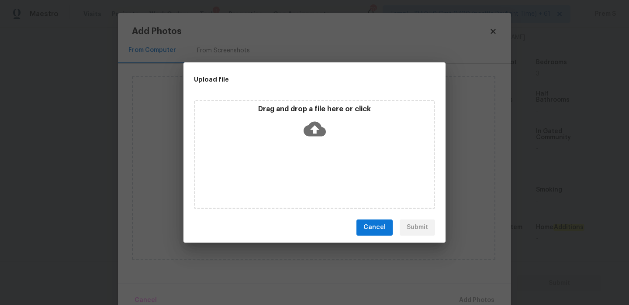
click at [316, 128] on icon at bounding box center [314, 129] width 22 height 22
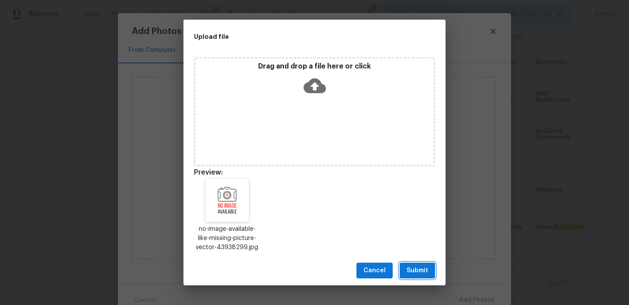
click at [419, 274] on span "Submit" at bounding box center [416, 270] width 21 height 11
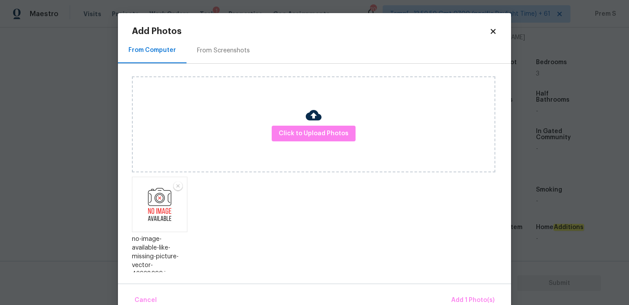
click at [473, 289] on div "Cancel Add 1 Photo(s)" at bounding box center [314, 297] width 393 height 26
click at [464, 299] on span "Add 1 Photo(s)" at bounding box center [472, 300] width 43 height 11
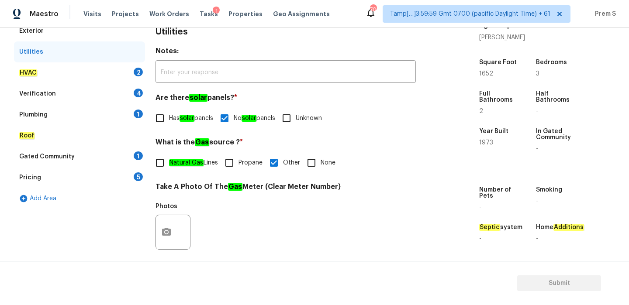
scroll to position [129, 0]
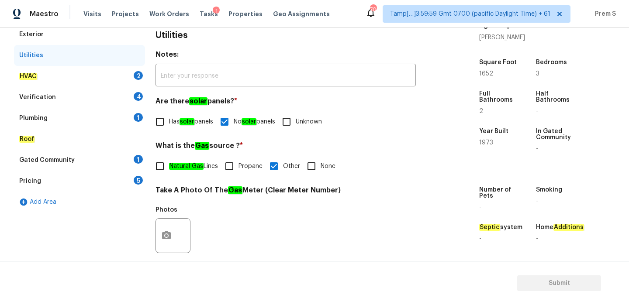
click at [139, 79] on div "2" at bounding box center [138, 75] width 9 height 9
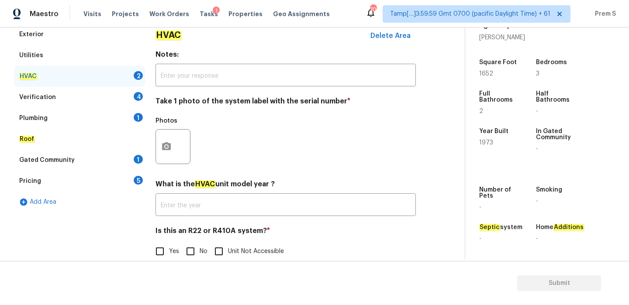
click at [192, 259] on input "No" at bounding box center [190, 251] width 18 height 18
checkbox input "true"
click at [169, 147] on icon "button" at bounding box center [166, 146] width 9 height 8
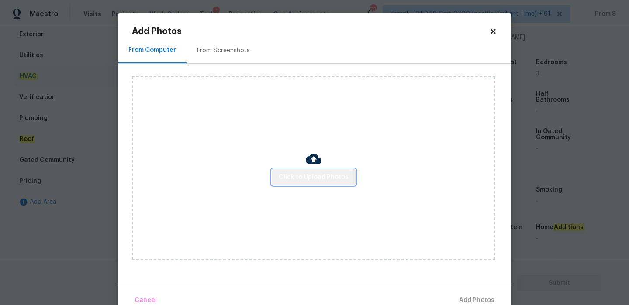
click at [303, 178] on span "Click to Upload Photos" at bounding box center [313, 177] width 70 height 11
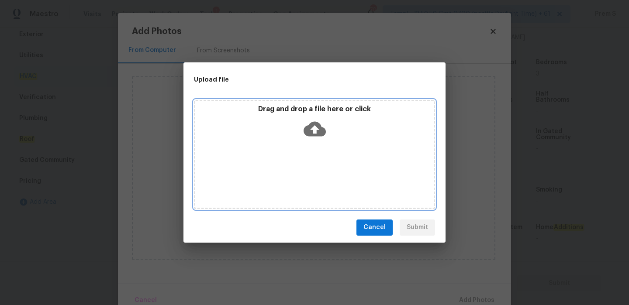
click at [311, 131] on icon at bounding box center [314, 128] width 22 height 15
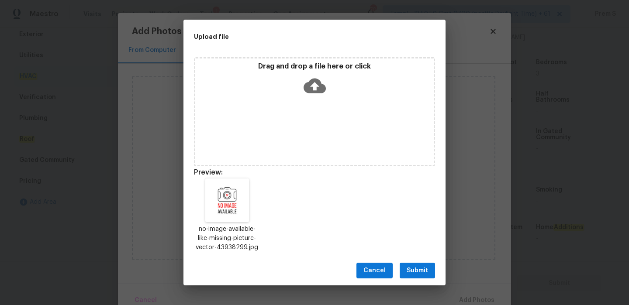
click at [421, 278] on button "Submit" at bounding box center [416, 271] width 35 height 16
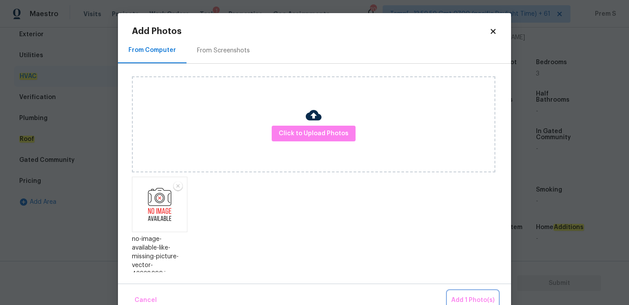
click at [484, 293] on button "Add 1 Photo(s)" at bounding box center [472, 300] width 50 height 19
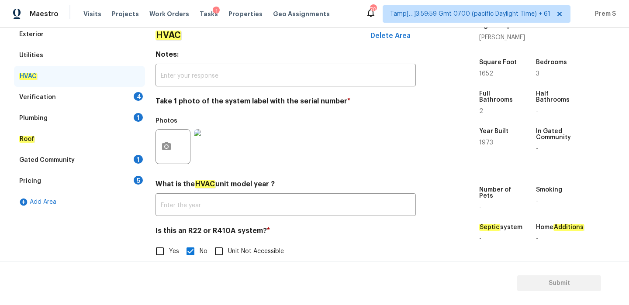
click at [129, 97] on div "Verification 4" at bounding box center [79, 97] width 131 height 21
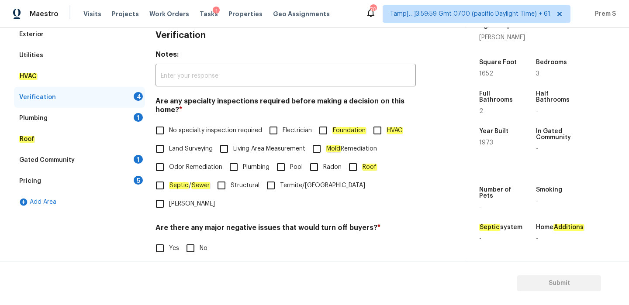
click at [174, 132] on span "No specialty inspection required" at bounding box center [215, 130] width 93 height 9
click at [169, 132] on input "No specialty inspection required" at bounding box center [160, 130] width 18 height 18
checkbox input "true"
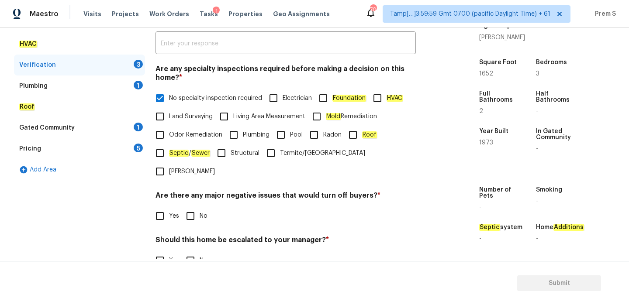
scroll to position [220, 0]
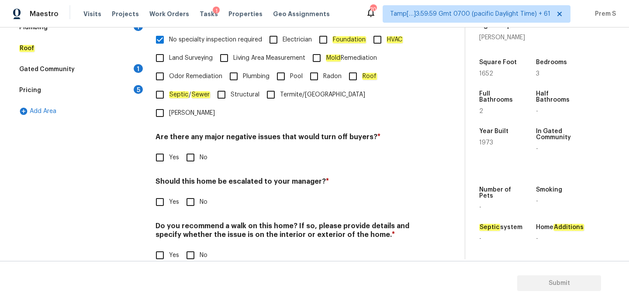
click at [196, 148] on input "No" at bounding box center [190, 157] width 18 height 18
checkbox input "true"
click at [192, 193] on input "No" at bounding box center [190, 202] width 18 height 18
checkbox input "true"
click at [195, 226] on div "Do you recommend a walk on this home? If so, please provide details and specify…" at bounding box center [285, 243] width 260 height 43
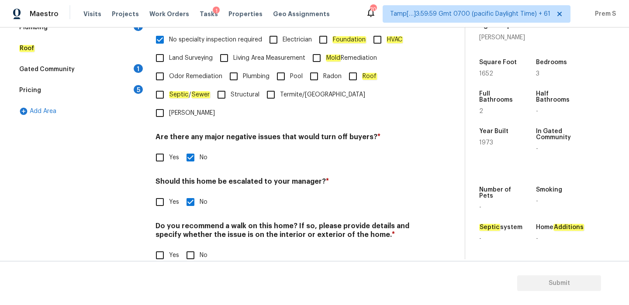
click at [194, 246] on input "No" at bounding box center [190, 255] width 18 height 18
checkbox input "true"
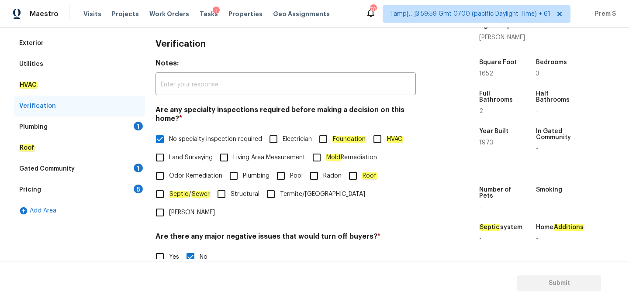
click at [135, 127] on div "1" at bounding box center [138, 126] width 9 height 9
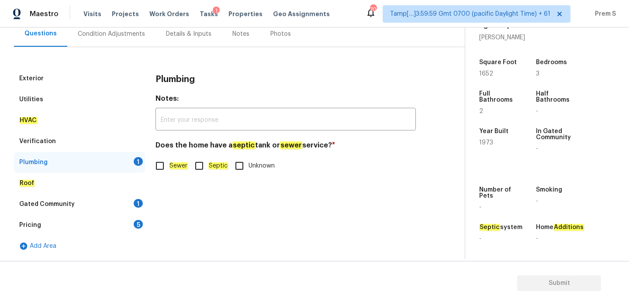
scroll to position [85, 0]
click at [165, 166] on input "Sewer" at bounding box center [160, 166] width 18 height 18
checkbox input "true"
click at [142, 200] on div "Gated Community 1" at bounding box center [79, 204] width 131 height 21
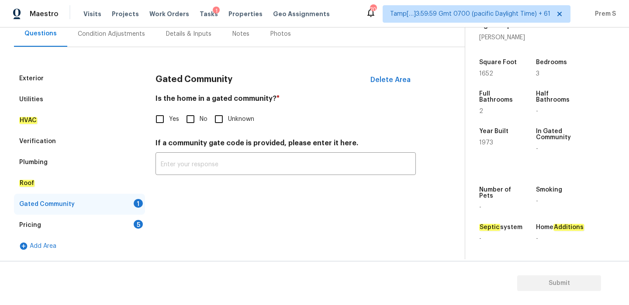
click at [193, 119] on input "No" at bounding box center [190, 119] width 18 height 18
checkbox input "true"
click at [138, 224] on div "5" at bounding box center [138, 224] width 9 height 9
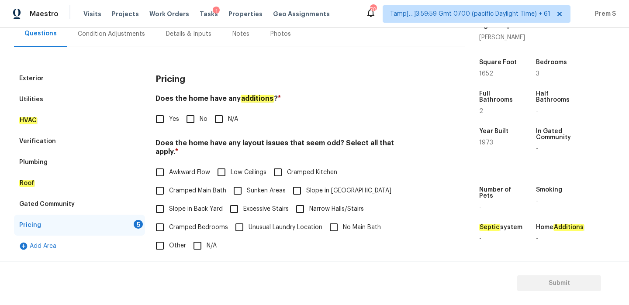
click at [193, 129] on div "Pricing Does the home have any additions ? * Yes No N/A Does the home have any …" at bounding box center [285, 233] width 260 height 331
click at [196, 121] on input "No" at bounding box center [190, 119] width 18 height 18
checkbox input "true"
click at [298, 184] on input "Slope in Front Yard" at bounding box center [297, 191] width 18 height 18
checkbox input "true"
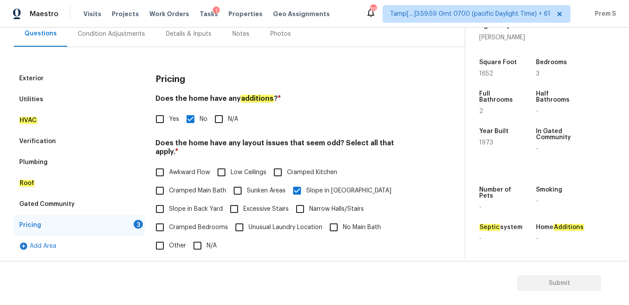
scroll to position [201, 0]
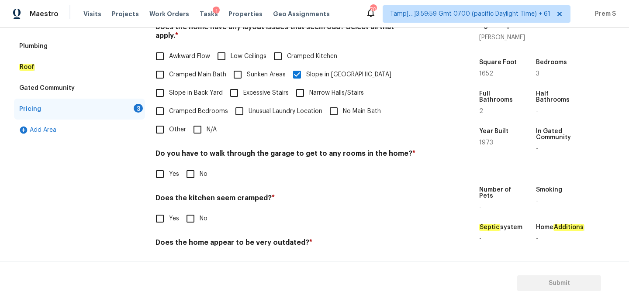
click at [203, 122] on input "N/A" at bounding box center [197, 129] width 18 height 18
click at [200, 126] on input "N/A" at bounding box center [197, 129] width 18 height 18
checkbox input "false"
click at [186, 171] on input "No" at bounding box center [190, 174] width 18 height 18
checkbox input "true"
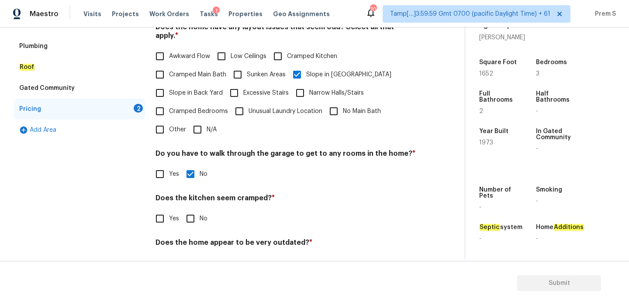
click at [188, 210] on input "No" at bounding box center [190, 219] width 18 height 18
checkbox input "true"
click at [194, 257] on input "No" at bounding box center [190, 264] width 18 height 18
checkbox input "true"
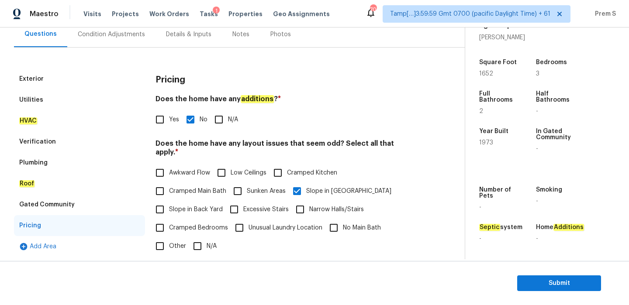
scroll to position [50, 0]
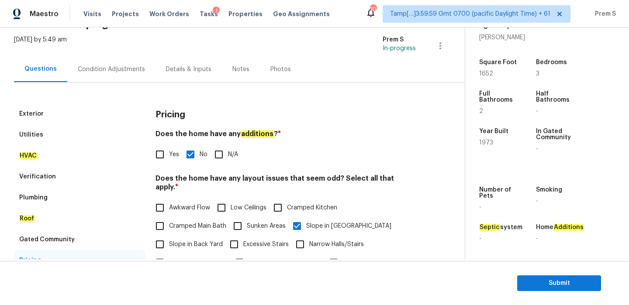
click at [131, 65] on div "Condition Adjustments" at bounding box center [111, 69] width 67 height 9
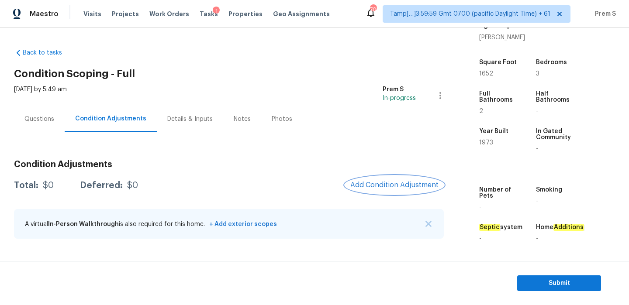
click at [398, 189] on button "Add Condition Adjustment" at bounding box center [394, 185] width 99 height 18
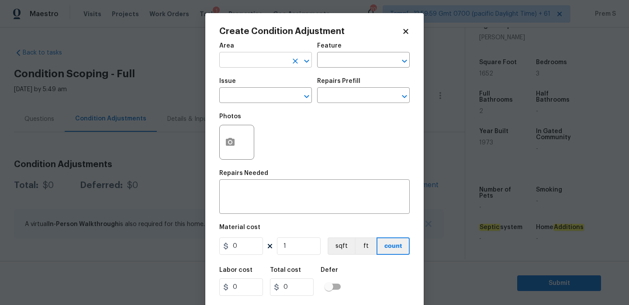
click at [255, 63] on input "text" at bounding box center [253, 61] width 68 height 14
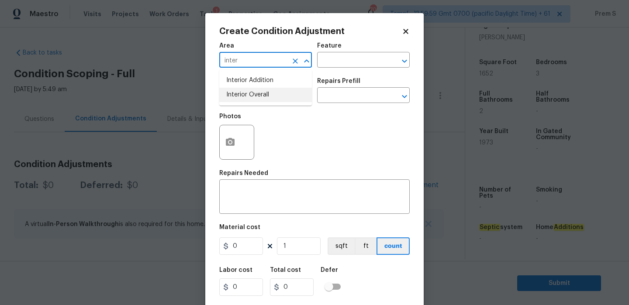
click at [259, 98] on li "Interior Overall" at bounding box center [265, 95] width 93 height 14
type input "Interior Overall"
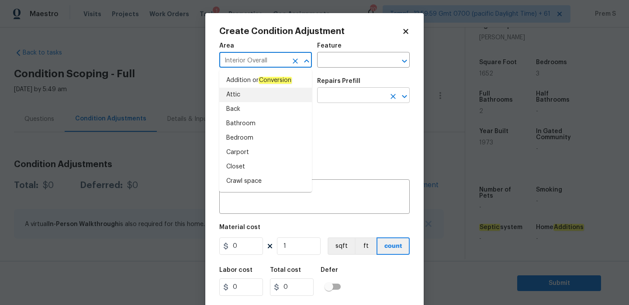
click at [330, 100] on input "text" at bounding box center [351, 96] width 68 height 14
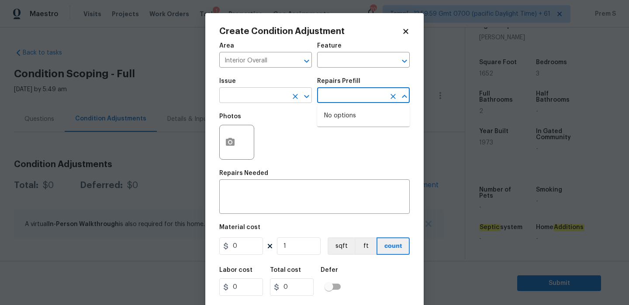
click at [261, 100] on input "text" at bounding box center [253, 96] width 68 height 14
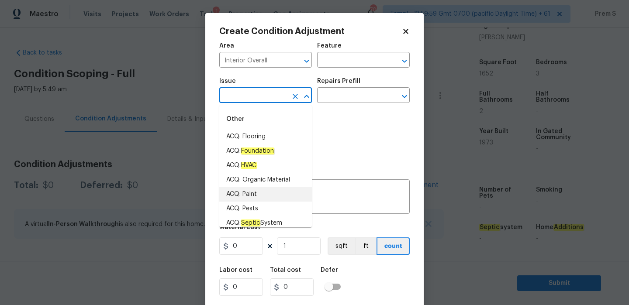
click at [271, 195] on li "ACQ: Paint" at bounding box center [265, 194] width 93 height 14
type input "ACQ: Paint"
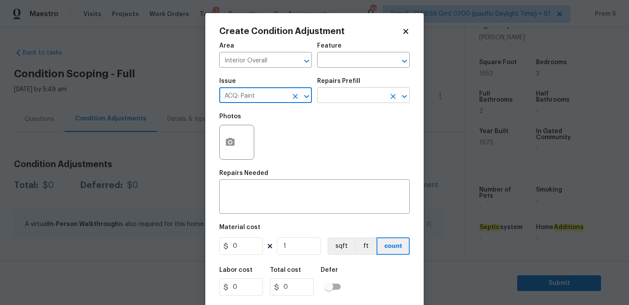
click at [358, 101] on input "text" at bounding box center [351, 96] width 68 height 14
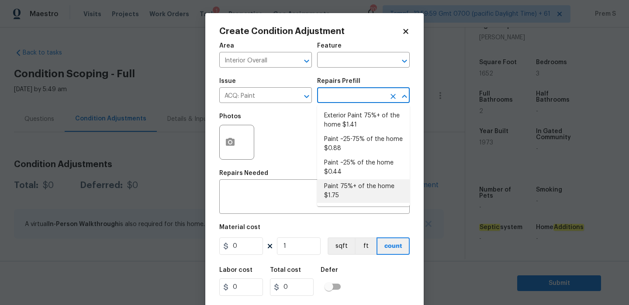
click at [354, 191] on li "Paint 75%+ of the home $1.75" at bounding box center [363, 191] width 93 height 24
type input "Acquisition"
type textarea "Acquisition Scope: 75%+ of the home will likely require interior paint"
type input "1.75"
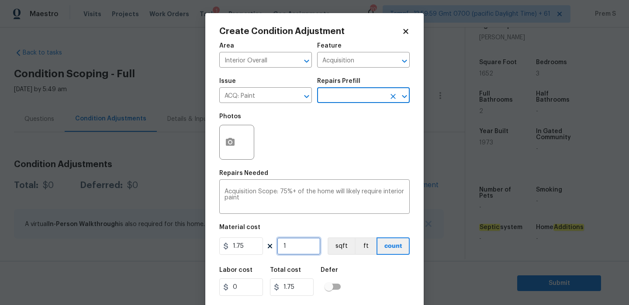
click at [296, 249] on input "1" at bounding box center [299, 245] width 44 height 17
type input "16"
type input "28"
type input "165"
type input "288.75"
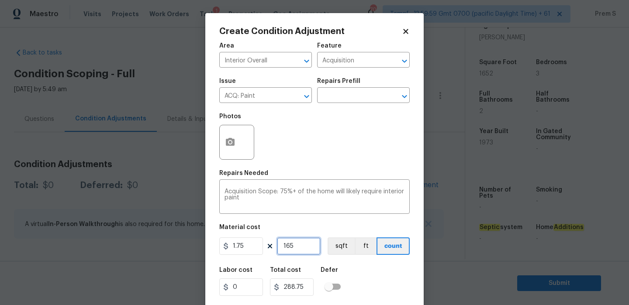
type input "1652"
type input "2891"
type input "1652"
click at [234, 142] on icon "button" at bounding box center [230, 142] width 9 height 8
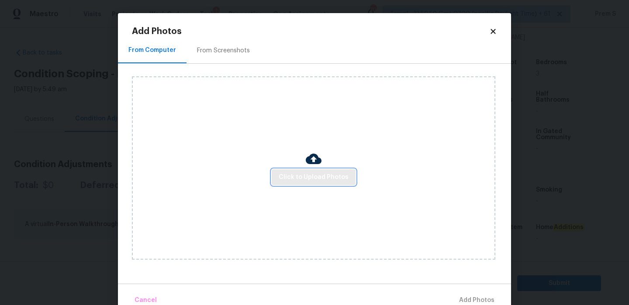
click at [305, 169] on button "Click to Upload Photos" at bounding box center [313, 177] width 84 height 16
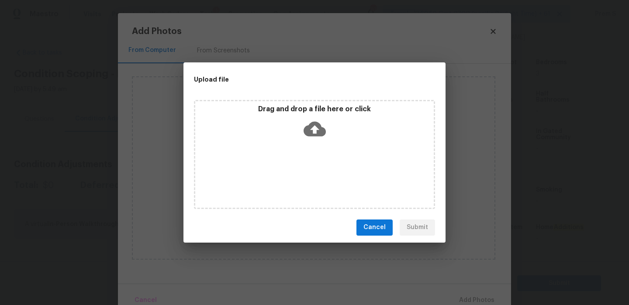
click at [309, 123] on icon at bounding box center [314, 128] width 22 height 15
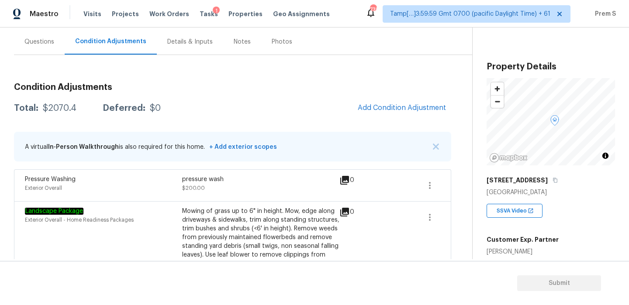
scroll to position [75, 0]
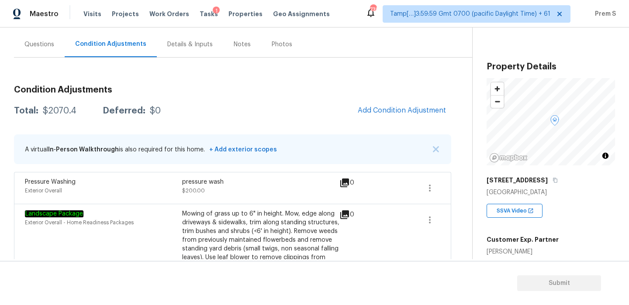
click at [48, 41] on div "Questions" at bounding box center [39, 44] width 30 height 9
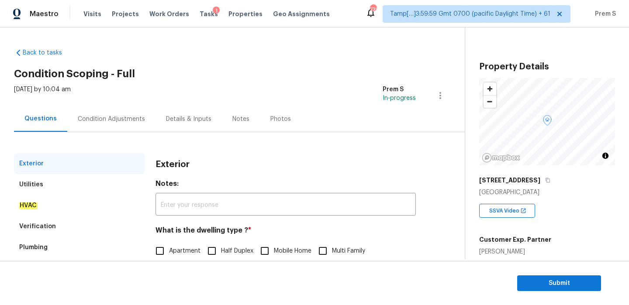
click at [124, 123] on div "Condition Adjustments" at bounding box center [111, 119] width 88 height 26
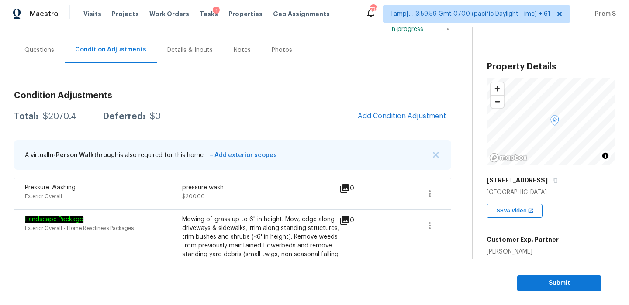
scroll to position [172, 0]
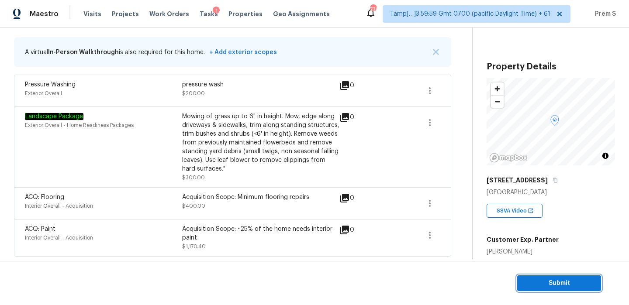
click at [540, 282] on span "Submit" at bounding box center [559, 283] width 70 height 11
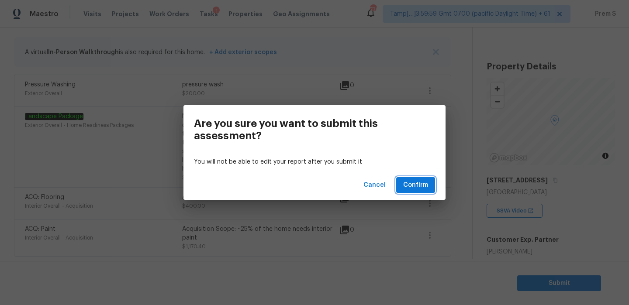
click at [416, 189] on span "Confirm" at bounding box center [415, 185] width 25 height 11
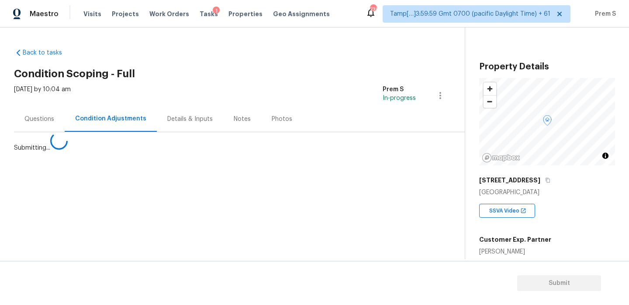
scroll to position [0, 0]
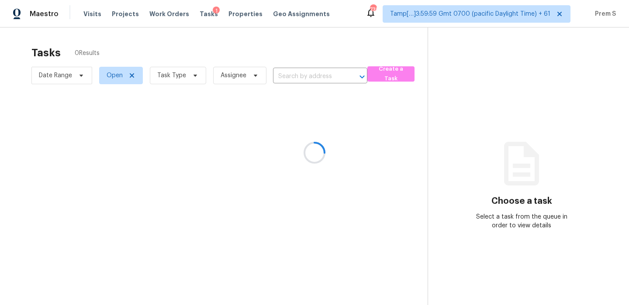
click at [186, 73] on div at bounding box center [314, 152] width 629 height 305
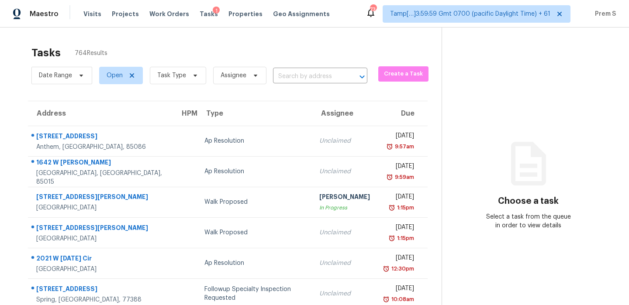
click at [449, 111] on section "Choose a task Select a task from the queue in order to view details" at bounding box center [527, 240] width 173 height 427
click at [184, 75] on span "Task Type" at bounding box center [178, 75] width 56 height 17
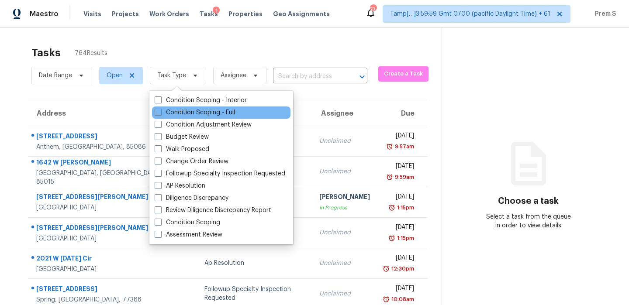
click at [203, 106] on div "Condition Scoping - Full" at bounding box center [221, 112] width 138 height 12
click at [202, 110] on label "Condition Scoping - Full" at bounding box center [195, 112] width 80 height 9
click at [160, 110] on input "Condition Scoping - Full" at bounding box center [158, 111] width 6 height 6
checkbox input "true"
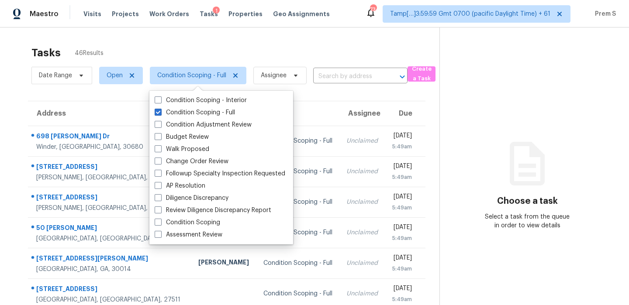
click at [295, 43] on div "Tasks 46 Results" at bounding box center [235, 52] width 408 height 23
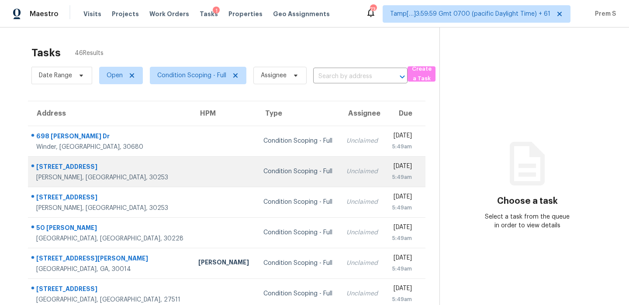
scroll to position [149, 0]
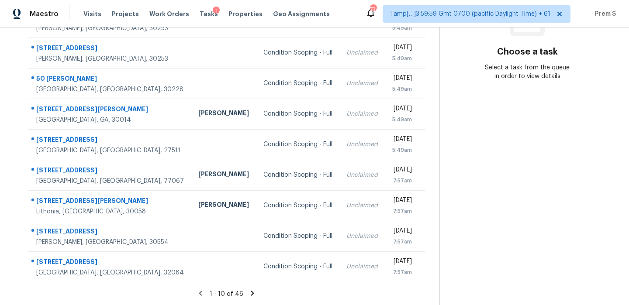
click at [253, 288] on section "Tasks 46 Results Date Range Open Condition Scoping - Full Assignee ​ Create a T…" at bounding box center [226, 98] width 425 height 413
click at [251, 293] on icon at bounding box center [252, 293] width 3 height 5
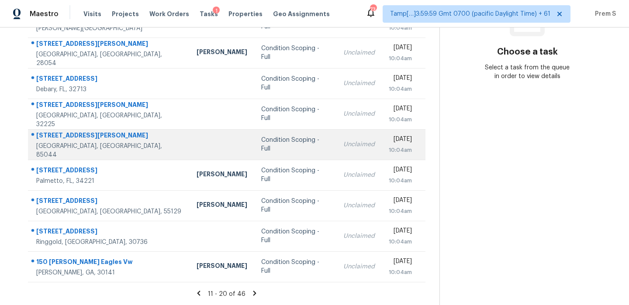
click at [343, 144] on div "Unclaimed" at bounding box center [358, 144] width 31 height 9
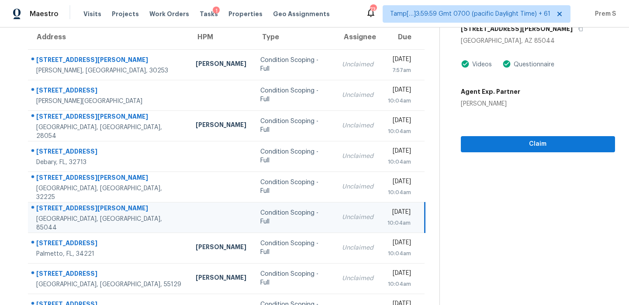
scroll to position [55, 0]
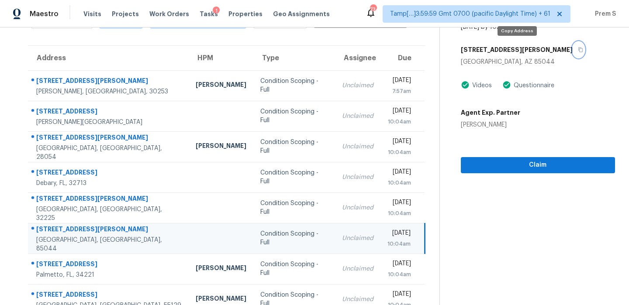
click at [577, 50] on icon "button" at bounding box center [579, 49] width 5 height 5
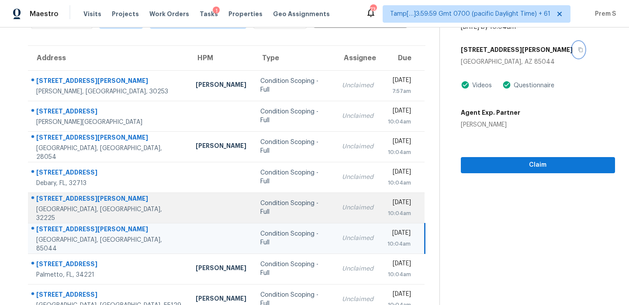
scroll to position [149, 0]
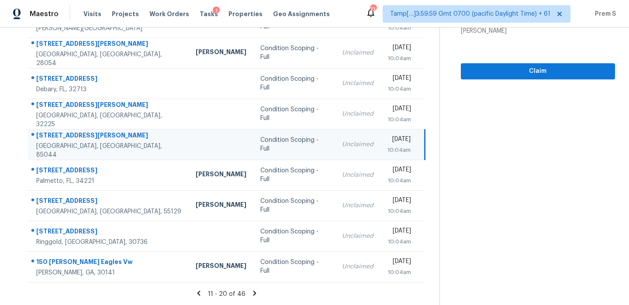
click at [254, 294] on icon at bounding box center [255, 293] width 8 height 8
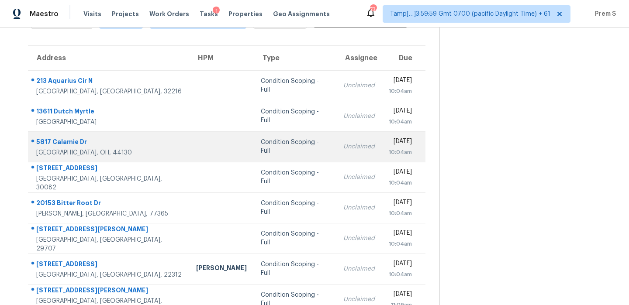
scroll to position [56, 0]
click at [336, 108] on td "Unclaimed" at bounding box center [358, 115] width 45 height 31
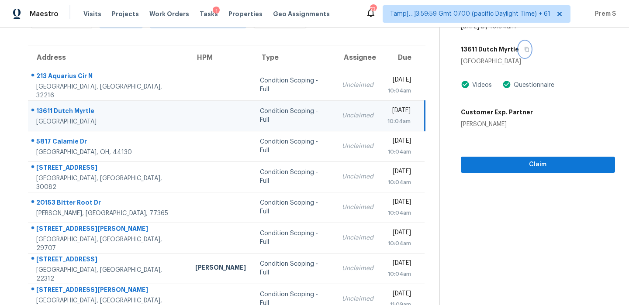
click at [524, 50] on icon "button" at bounding box center [526, 49] width 5 height 5
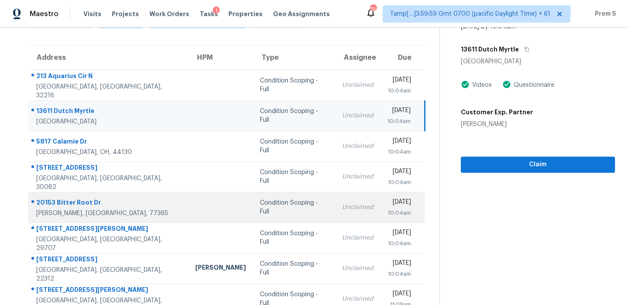
click at [335, 214] on td "Unclaimed" at bounding box center [357, 207] width 45 height 31
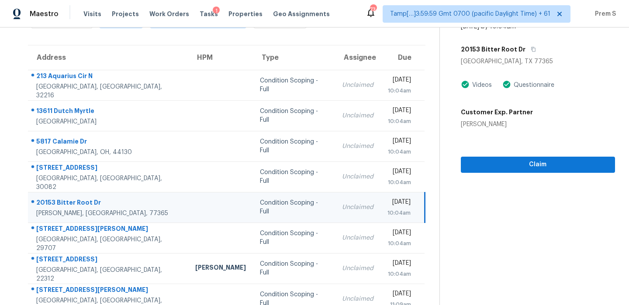
click at [531, 54] on div "20153 Bitter Root Dr" at bounding box center [537, 49] width 154 height 16
click at [530, 50] on icon "button" at bounding box center [532, 49] width 5 height 5
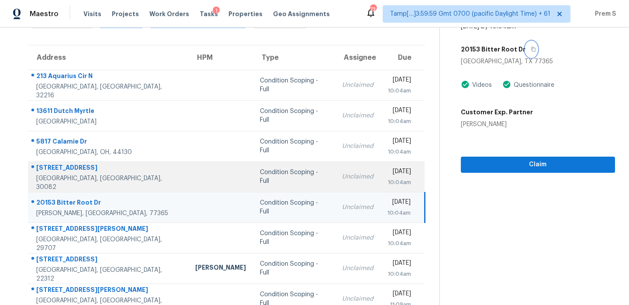
scroll to position [134, 0]
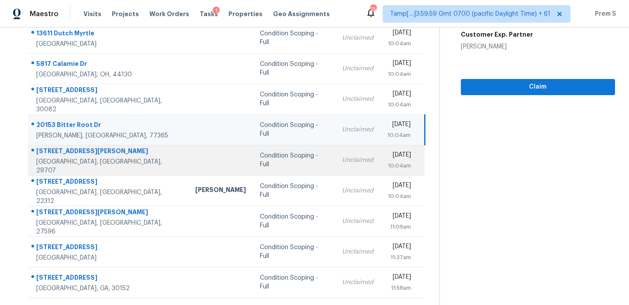
click at [335, 167] on td "Unclaimed" at bounding box center [357, 160] width 45 height 31
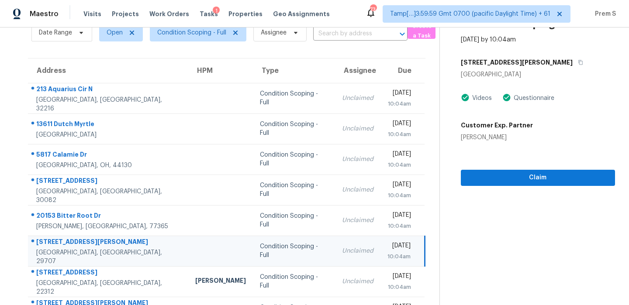
scroll to position [39, 0]
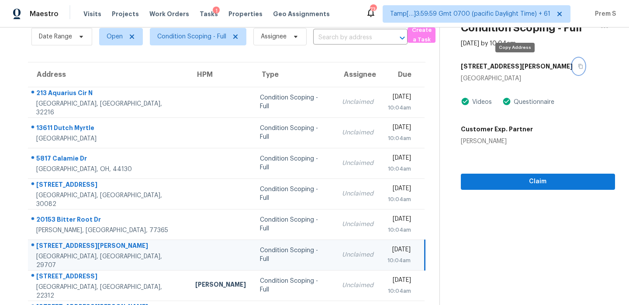
click at [572, 66] on button "button" at bounding box center [578, 66] width 12 height 16
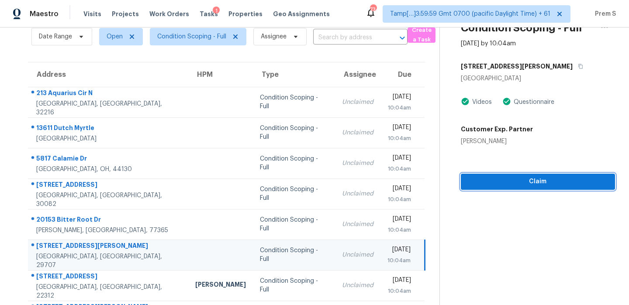
click at [549, 181] on span "Claim" at bounding box center [537, 181] width 140 height 11
click at [506, 184] on span "Start Assessment" at bounding box center [537, 181] width 140 height 11
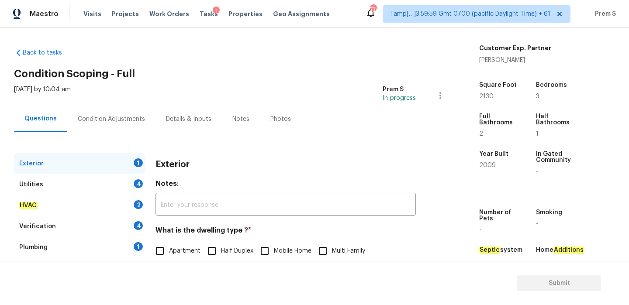
scroll to position [115, 0]
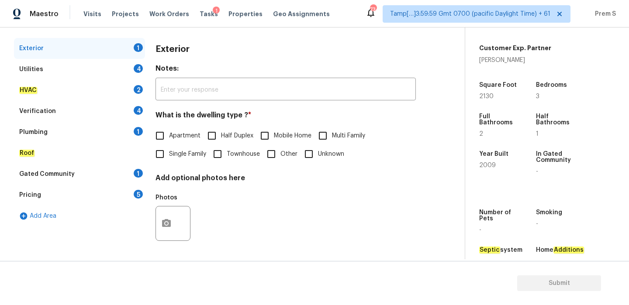
click at [158, 157] on input "Single Family" at bounding box center [160, 154] width 18 height 18
checkbox input "true"
click at [135, 72] on div "4" at bounding box center [138, 68] width 9 height 9
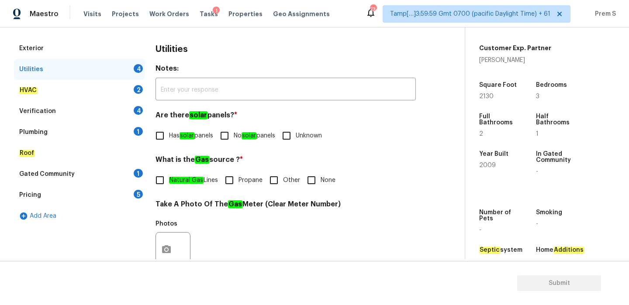
click at [234, 140] on input "No solar panels" at bounding box center [224, 136] width 18 height 18
checkbox input "true"
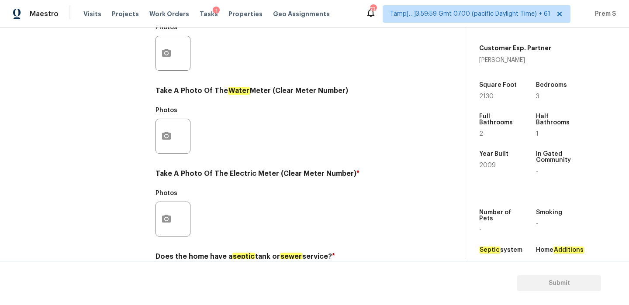
scroll to position [352, 0]
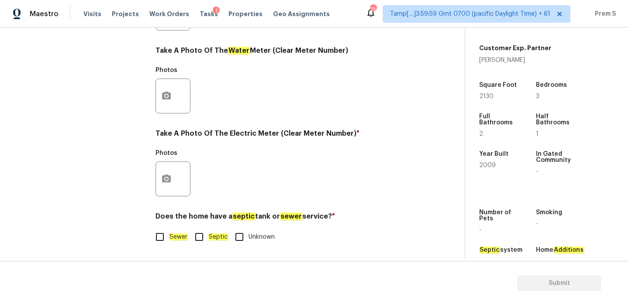
click at [167, 238] on input "Sewer" at bounding box center [160, 237] width 18 height 18
checkbox input "true"
click at [167, 175] on icon "button" at bounding box center [166, 179] width 9 height 8
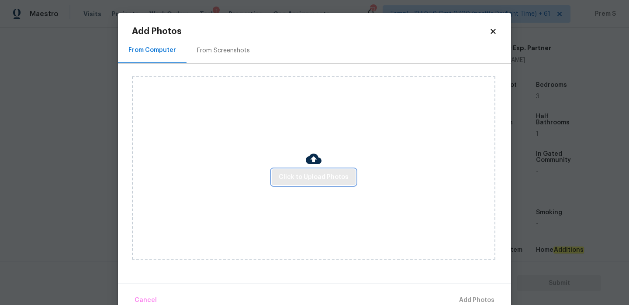
click at [309, 178] on span "Click to Upload Photos" at bounding box center [313, 177] width 70 height 11
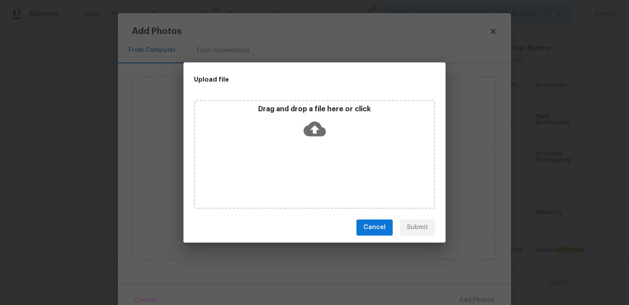
click at [309, 126] on icon at bounding box center [314, 128] width 22 height 15
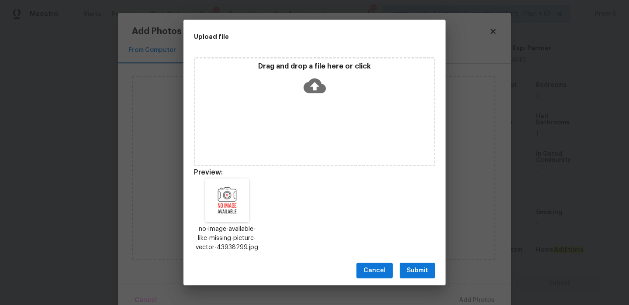
click at [424, 274] on span "Submit" at bounding box center [416, 270] width 21 height 11
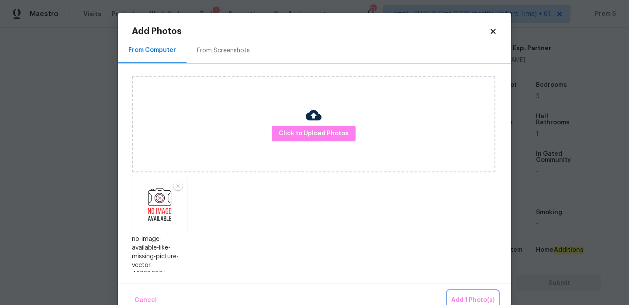
click at [459, 296] on span "Add 1 Photo(s)" at bounding box center [472, 300] width 43 height 11
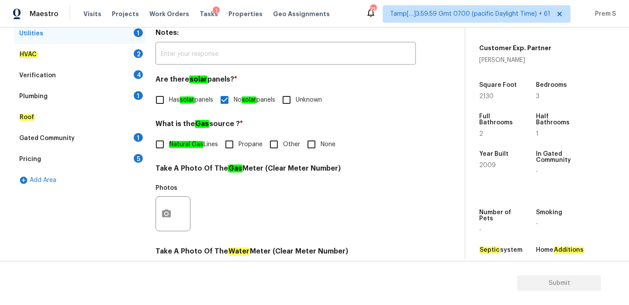
scroll to position [93, 0]
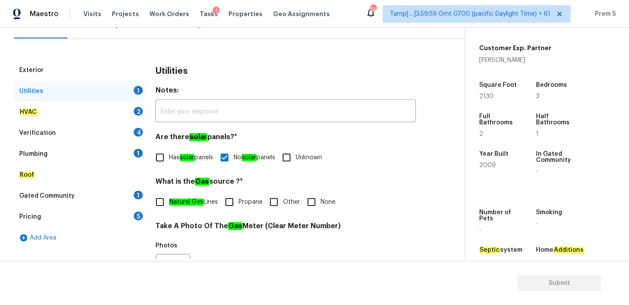
click at [134, 115] on div "HVAC 2" at bounding box center [79, 112] width 131 height 21
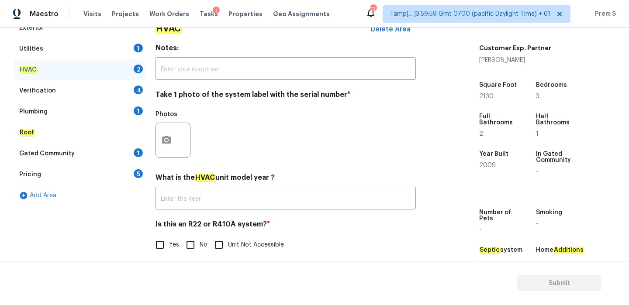
scroll to position [144, 0]
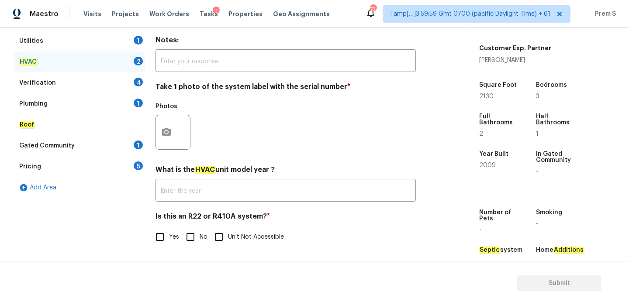
click at [201, 232] on label "No" at bounding box center [194, 237] width 26 height 18
click at [199, 232] on input "No" at bounding box center [190, 237] width 18 height 18
checkbox input "true"
click at [159, 125] on button "button" at bounding box center [166, 132] width 21 height 34
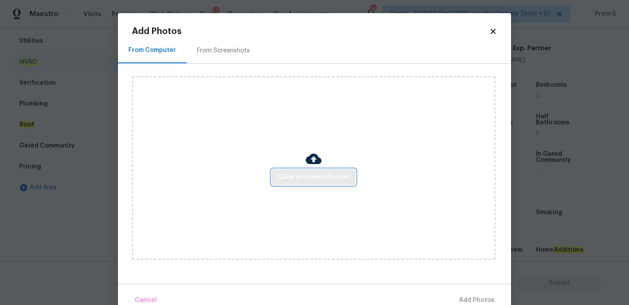
click at [312, 183] on button "Click to Upload Photos" at bounding box center [313, 177] width 84 height 16
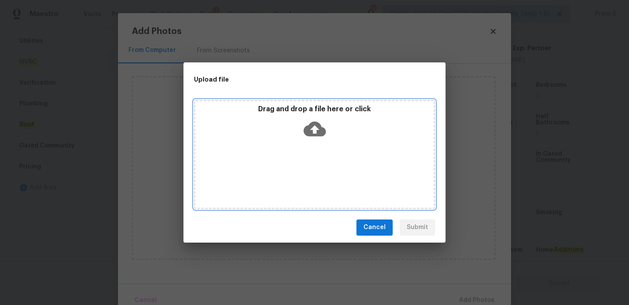
click at [313, 127] on icon at bounding box center [314, 129] width 22 height 22
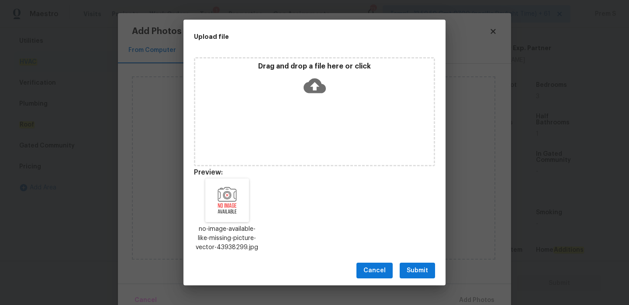
click at [426, 271] on span "Submit" at bounding box center [416, 270] width 21 height 11
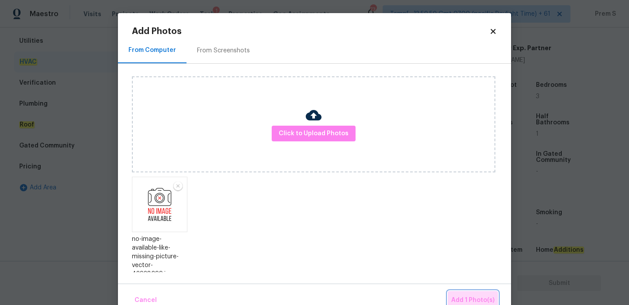
click at [468, 295] on span "Add 1 Photo(s)" at bounding box center [472, 300] width 43 height 11
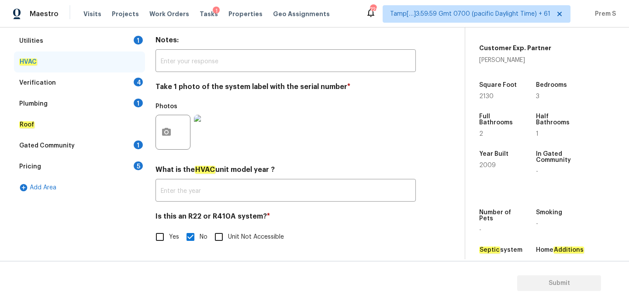
click at [129, 87] on div "Verification 4" at bounding box center [79, 82] width 131 height 21
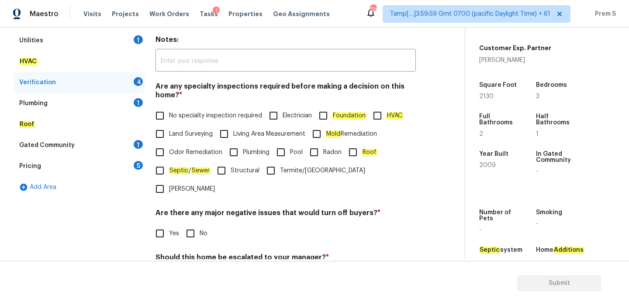
click at [172, 118] on span "No specialty inspection required" at bounding box center [215, 115] width 93 height 9
click at [169, 118] on input "No specialty inspection required" at bounding box center [160, 115] width 18 height 18
checkbox input "true"
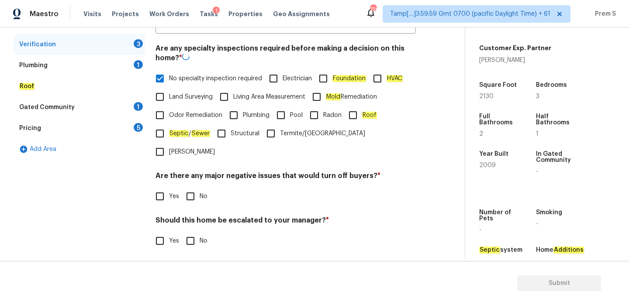
scroll to position [220, 0]
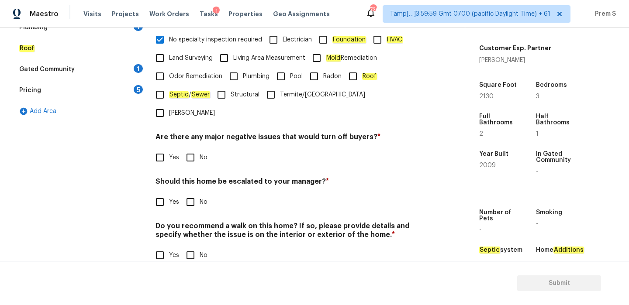
click at [197, 148] on input "No" at bounding box center [190, 157] width 18 height 18
checkbox input "true"
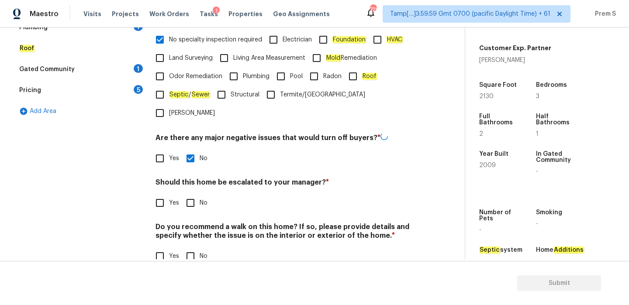
click at [191, 194] on input "No" at bounding box center [190, 203] width 18 height 18
checkbox input "true"
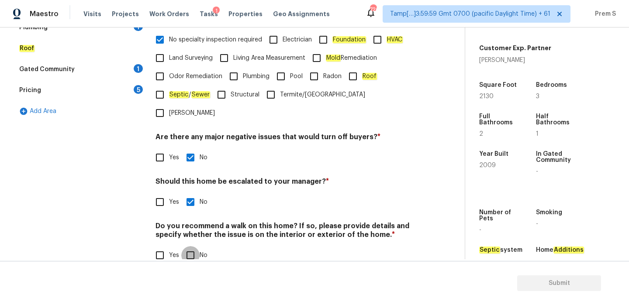
click at [195, 246] on input "No" at bounding box center [190, 255] width 18 height 18
checkbox input "true"
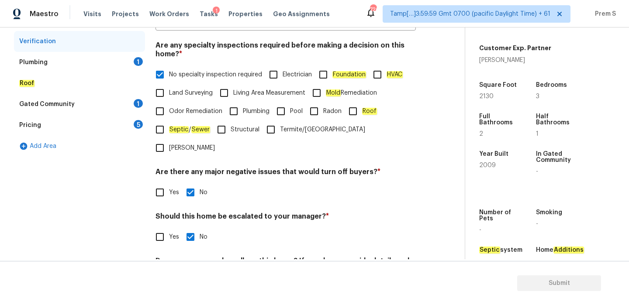
click at [139, 65] on div "1" at bounding box center [138, 61] width 9 height 9
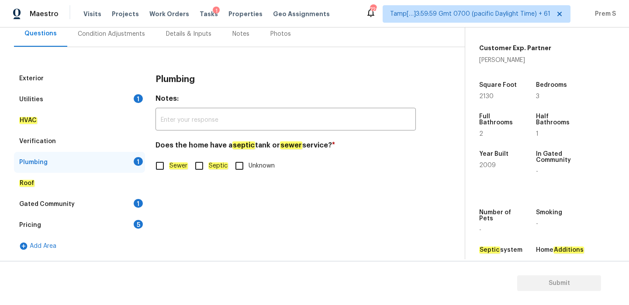
click at [175, 170] on span "Sewer" at bounding box center [178, 165] width 19 height 9
click at [169, 170] on input "Sewer" at bounding box center [160, 166] width 18 height 18
checkbox input "true"
click at [144, 196] on div "Gated Community 1" at bounding box center [79, 204] width 131 height 21
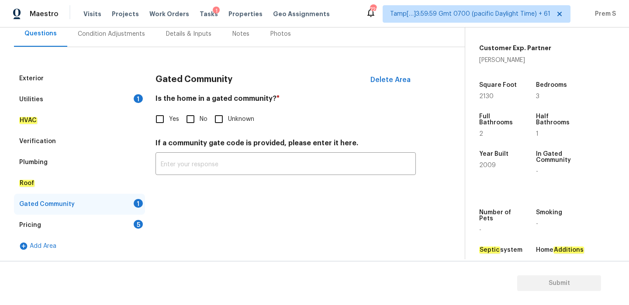
click at [185, 117] on input "No" at bounding box center [190, 119] width 18 height 18
checkbox input "true"
click at [138, 223] on div "5" at bounding box center [138, 224] width 9 height 9
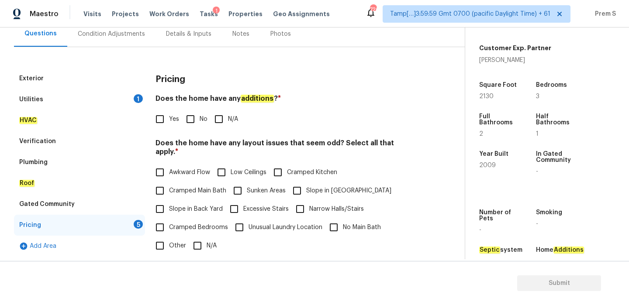
click at [190, 129] on div "Pricing Does the home have any additions ? * Yes No N/A Does the home have any …" at bounding box center [285, 233] width 260 height 331
click at [194, 123] on input "No" at bounding box center [190, 119] width 18 height 18
checkbox input "true"
click at [215, 200] on label "Slope in Back Yard" at bounding box center [187, 209] width 72 height 18
click at [169, 200] on input "Slope in Back Yard" at bounding box center [160, 209] width 18 height 18
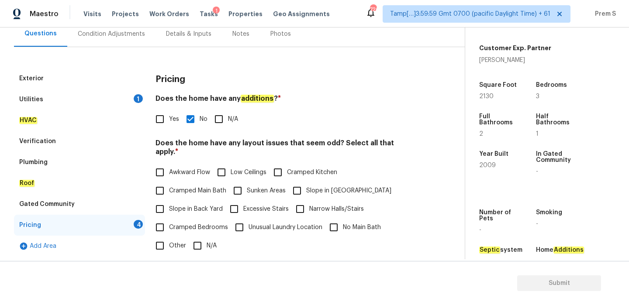
checkbox input "true"
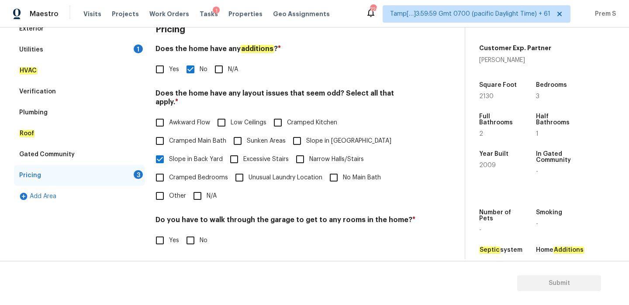
scroll to position [219, 0]
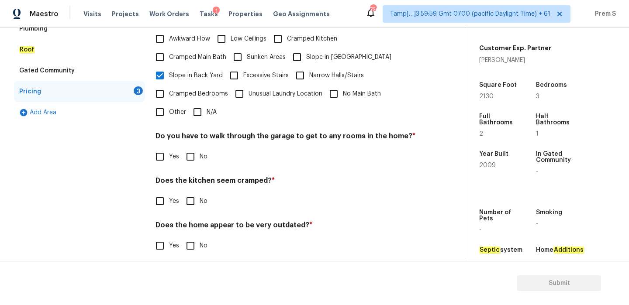
click at [187, 148] on input "No" at bounding box center [190, 157] width 18 height 18
checkbox input "true"
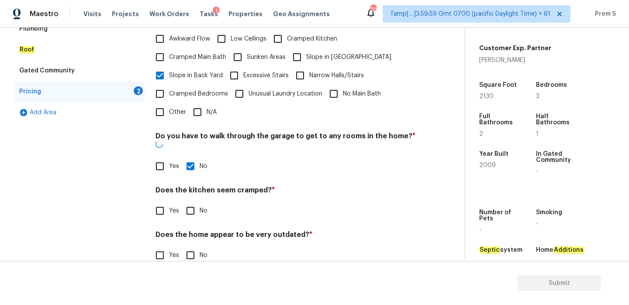
click at [189, 202] on input "No" at bounding box center [190, 211] width 18 height 18
checkbox input "true"
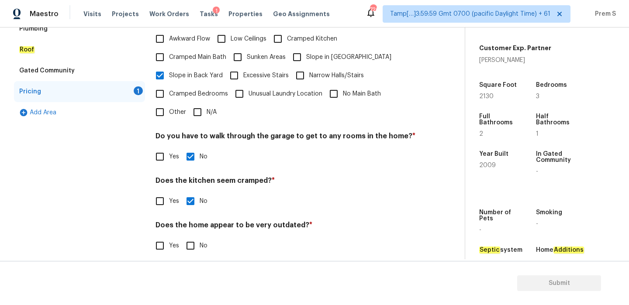
click at [192, 238] on input "No" at bounding box center [190, 246] width 18 height 18
checkbox input "true"
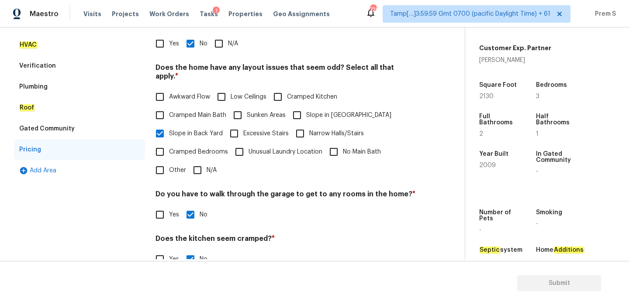
scroll to position [61, 0]
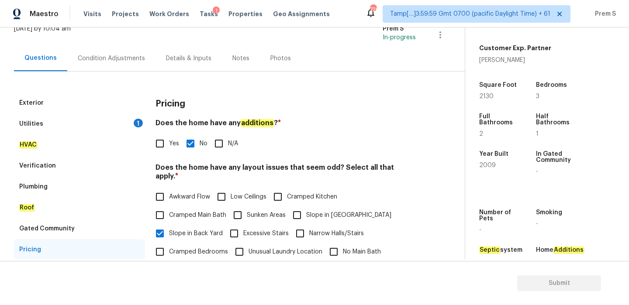
click at [129, 124] on div "Utilities 1" at bounding box center [79, 123] width 131 height 21
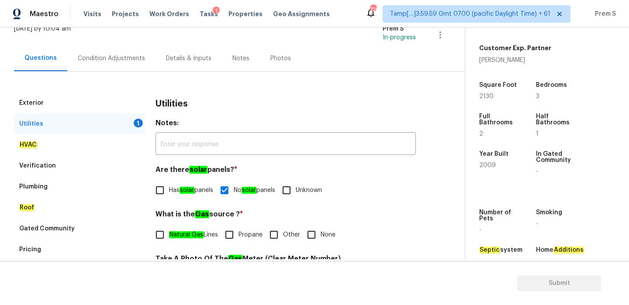
click at [107, 64] on div "Condition Adjustments" at bounding box center [111, 58] width 88 height 26
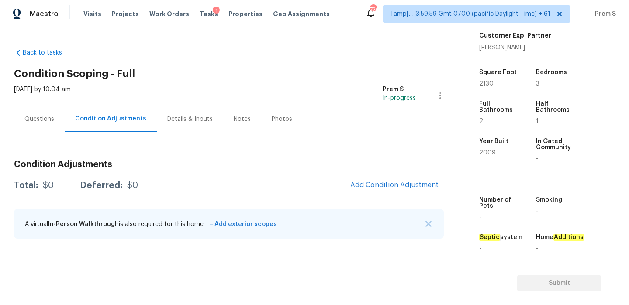
scroll to position [220, 0]
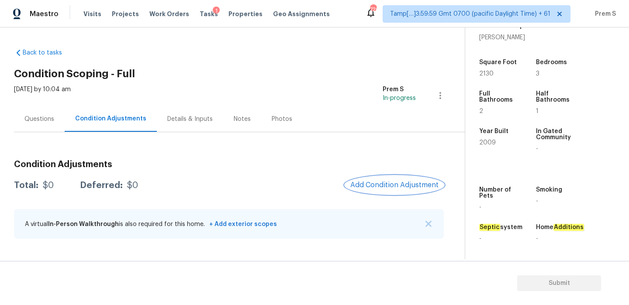
click at [392, 183] on span "Add Condition Adjustment" at bounding box center [394, 185] width 88 height 8
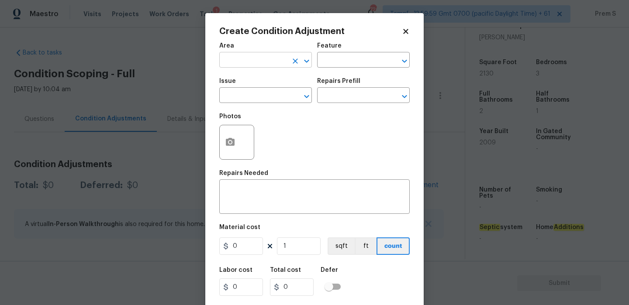
click at [261, 59] on input "text" at bounding box center [253, 61] width 68 height 14
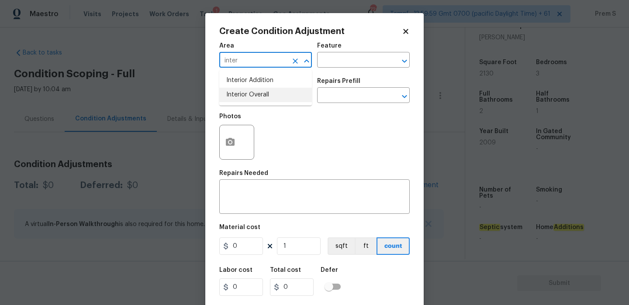
click at [266, 96] on li "Interior Overall" at bounding box center [265, 95] width 93 height 14
type input "Interior Overall"
click at [266, 96] on input "text" at bounding box center [253, 96] width 68 height 14
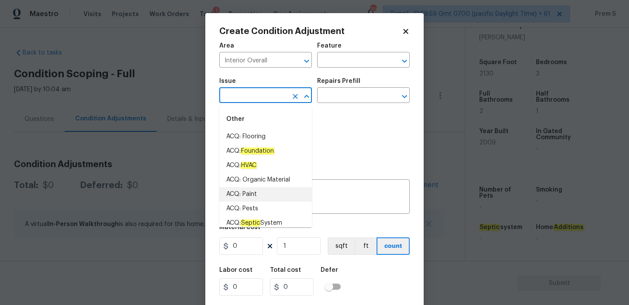
click at [279, 194] on li "ACQ: Paint" at bounding box center [265, 194] width 93 height 14
type input "ACQ: Paint"
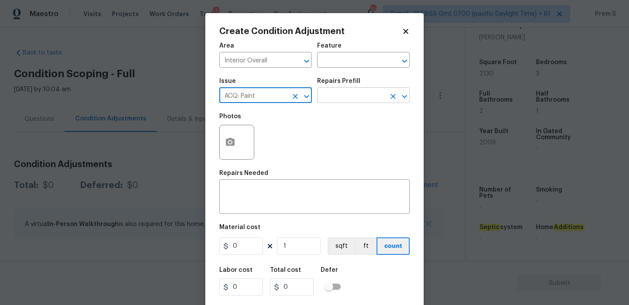
click at [347, 96] on input "text" at bounding box center [351, 96] width 68 height 14
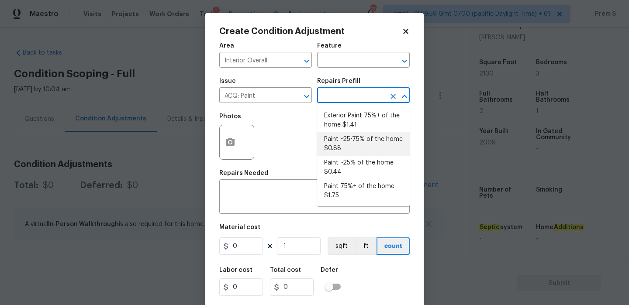
click at [361, 138] on li "Paint ~25-75% of the home $0.88" at bounding box center [363, 144] width 93 height 24
type input "Acquisition"
type textarea "Acquisition Scope: ~25 - 75% of the home needs interior paint"
type input "0.88"
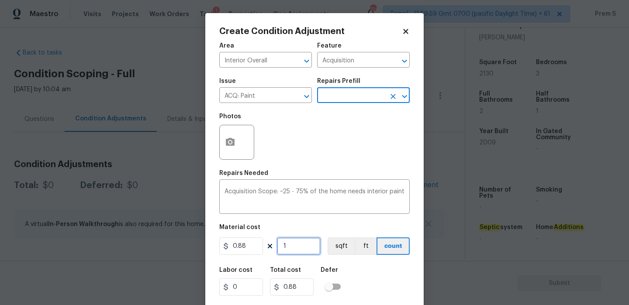
click at [300, 251] on input "1" at bounding box center [299, 245] width 44 height 17
type input "12"
type input "10.56"
type input "121"
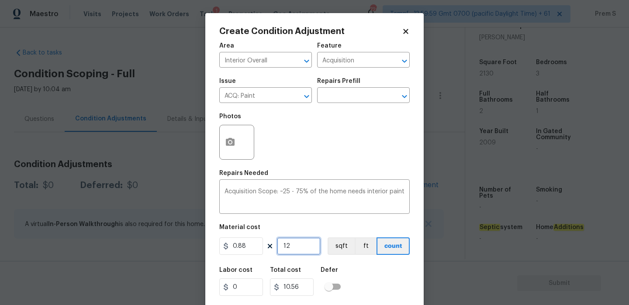
type input "106.48"
type input "1213"
type input "1067.44"
type input "12130"
type input "10674.4"
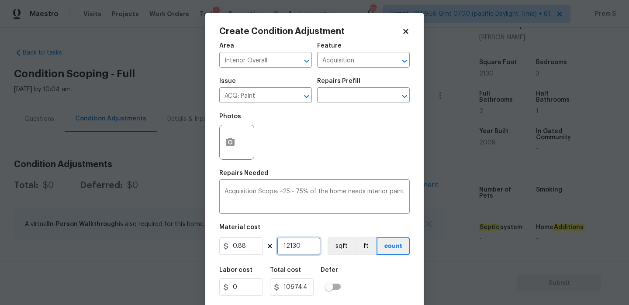
click at [285, 246] on input "12130" at bounding box center [299, 245] width 44 height 17
type input "2130"
type input "1874.4"
type input "2130"
click at [231, 145] on icon "button" at bounding box center [230, 142] width 9 height 8
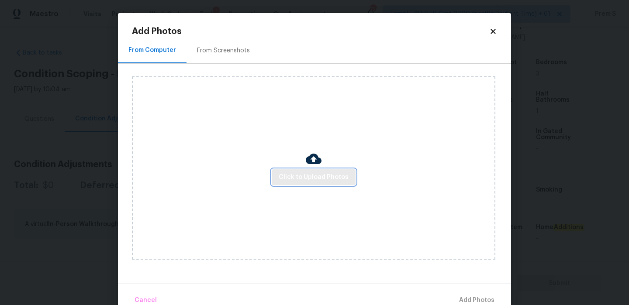
click at [329, 174] on span "Click to Upload Photos" at bounding box center [313, 177] width 70 height 11
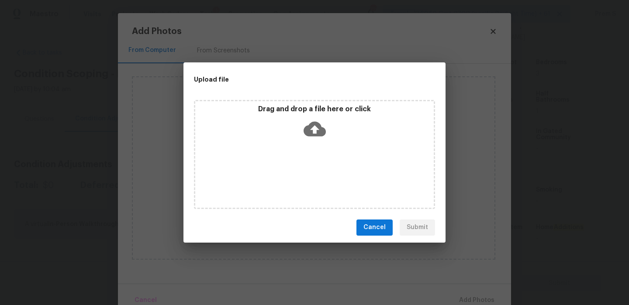
click at [316, 129] on icon at bounding box center [314, 129] width 22 height 22
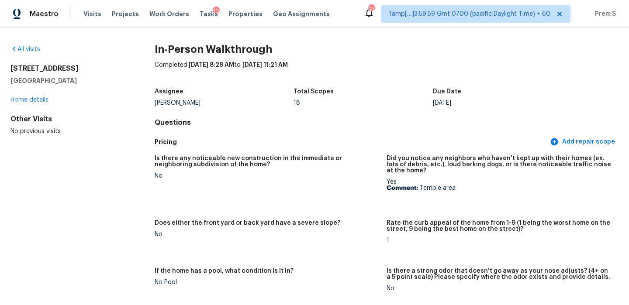
click at [34, 53] on div "All visits" at bounding box center [68, 49] width 116 height 9
click at [33, 51] on link "All visits" at bounding box center [25, 49] width 30 height 6
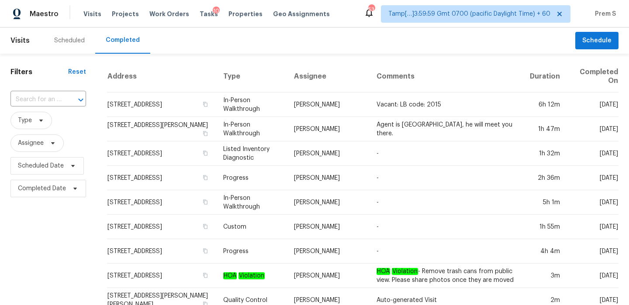
click at [57, 100] on input "text" at bounding box center [35, 100] width 51 height 14
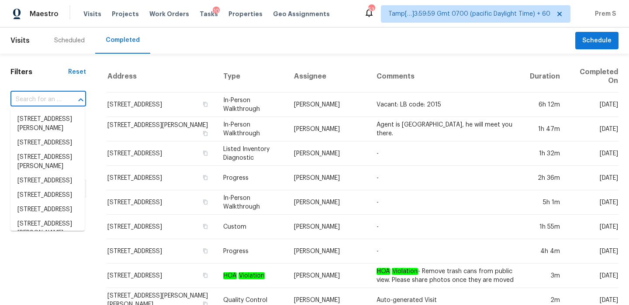
paste input "3290 Pike Ave, Birmingham, AL 35224"
type input "3290 Pike Ave, Birmingham, AL 35224"
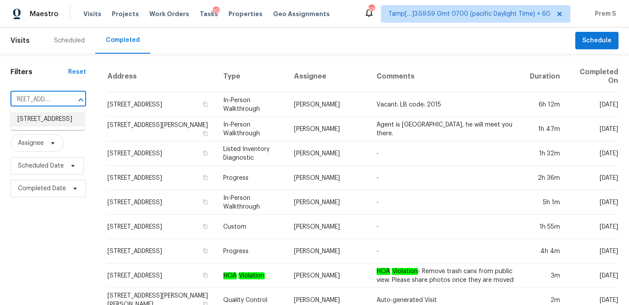
click at [37, 120] on li "3290 Pike Ave, Birmingham, AL 35224" at bounding box center [47, 119] width 74 height 14
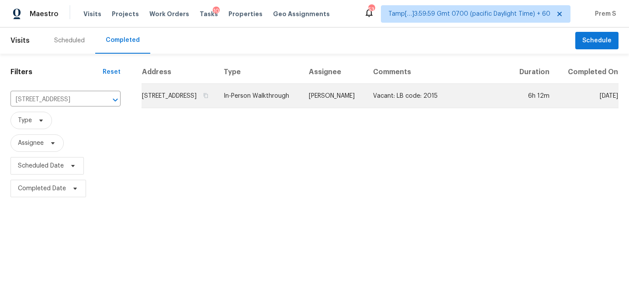
click at [206, 101] on td "3290 Pike Ave, Birmingham, AL 35224" at bounding box center [178, 96] width 75 height 24
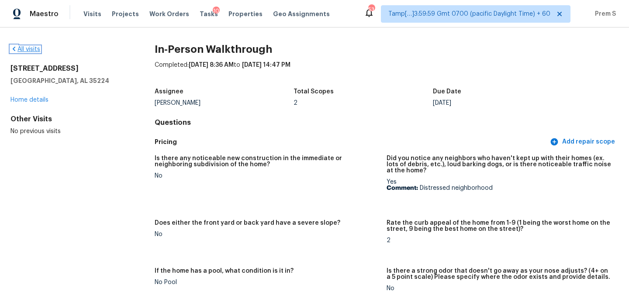
click at [31, 51] on link "All visits" at bounding box center [25, 49] width 30 height 6
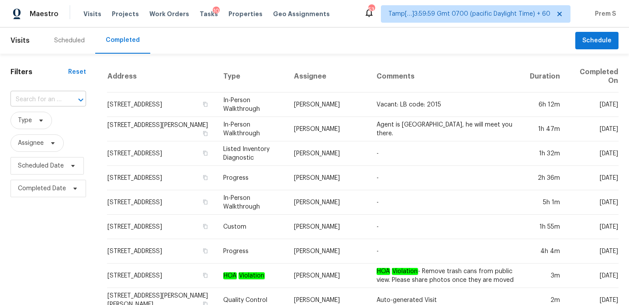
click at [54, 95] on input "text" at bounding box center [35, 100] width 51 height 14
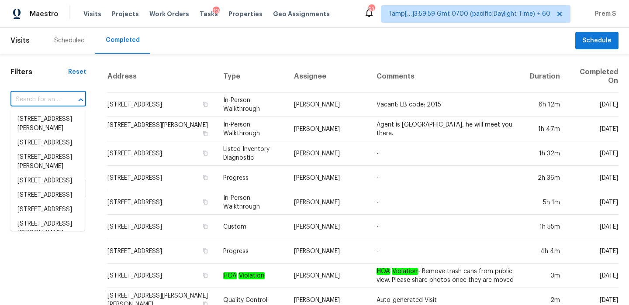
paste input "4806 Timber Gate Ct, Rosharon, TX 77583"
type input "4806 Timber Gate Ct, Rosharon, TX 77583"
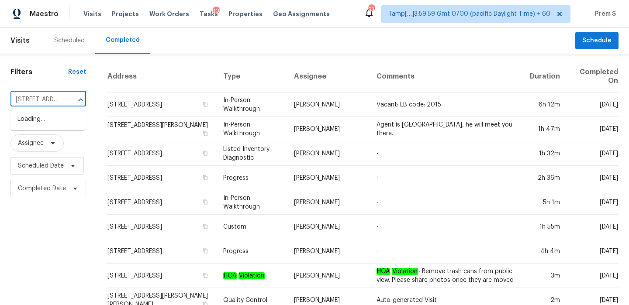
scroll to position [0, 76]
click at [55, 126] on li "4806 Timber Gate Ct, Rosharon, TX 77583" at bounding box center [47, 119] width 74 height 14
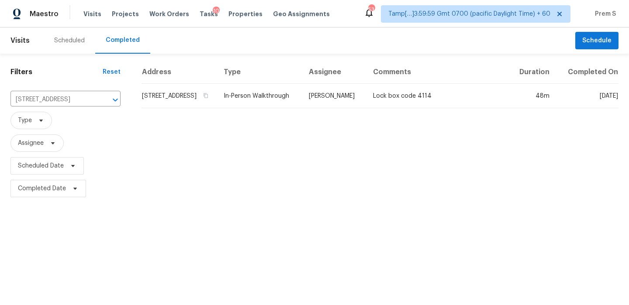
click at [161, 105] on td "4806 Timber Gate Ct, Rosharon, TX 77583" at bounding box center [178, 96] width 75 height 24
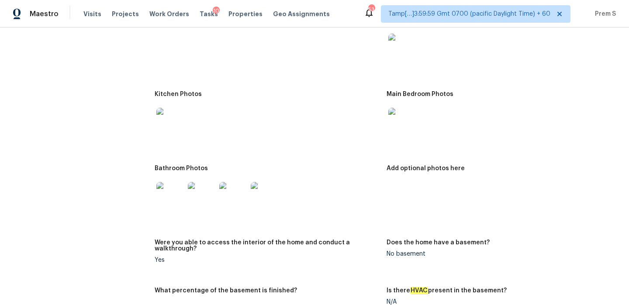
scroll to position [972, 0]
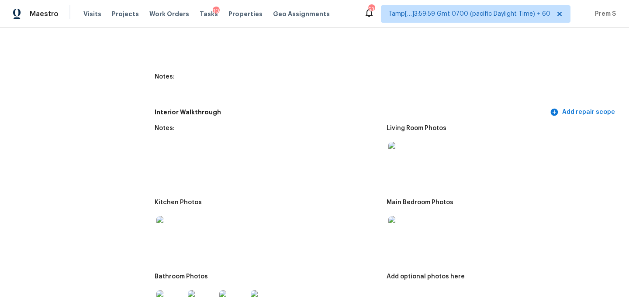
click at [409, 232] on img at bounding box center [402, 230] width 28 height 28
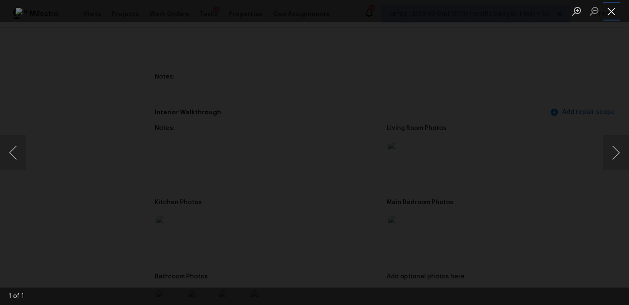
click at [611, 8] on button "Close lightbox" at bounding box center [610, 10] width 17 height 15
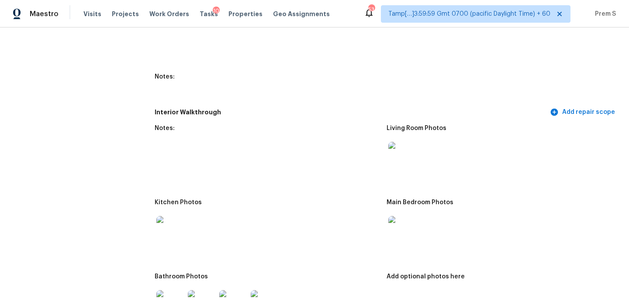
click at [416, 143] on div at bounding box center [401, 156] width 31 height 38
click at [403, 148] on img at bounding box center [402, 156] width 28 height 28
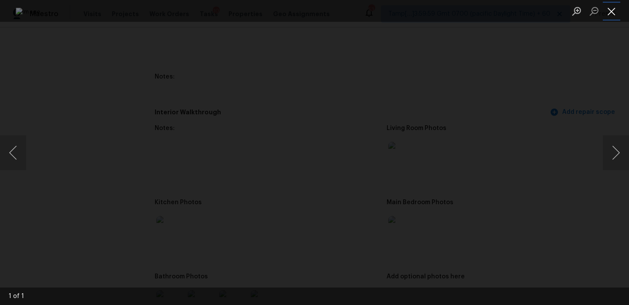
click at [610, 10] on button "Close lightbox" at bounding box center [610, 10] width 17 height 15
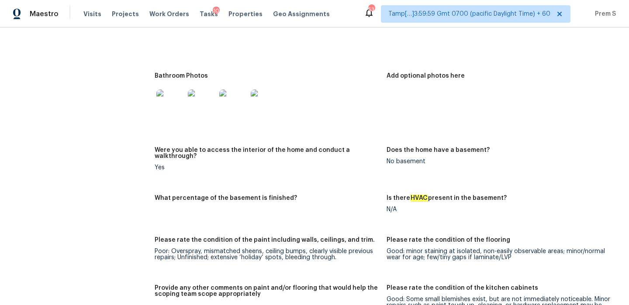
scroll to position [1194, 0]
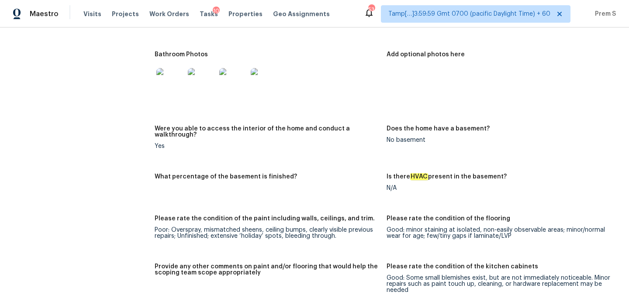
click at [170, 90] on div at bounding box center [170, 82] width 31 height 38
click at [176, 88] on img at bounding box center [170, 82] width 28 height 28
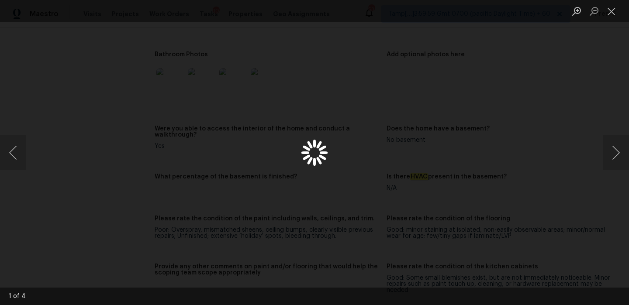
click at [176, 88] on div "Lightbox" at bounding box center [314, 152] width 629 height 305
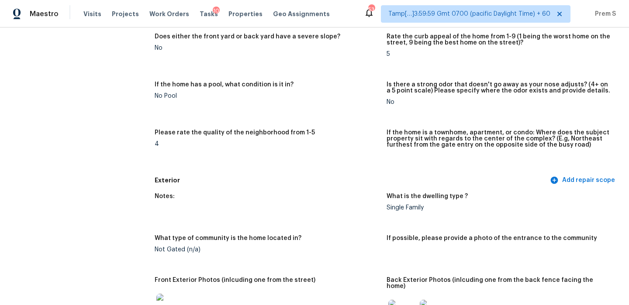
scroll to position [0, 0]
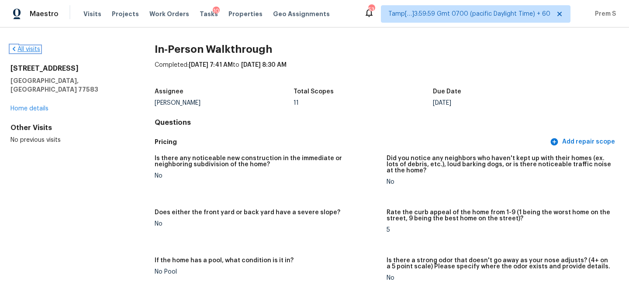
click at [35, 52] on link "All visits" at bounding box center [25, 49] width 30 height 6
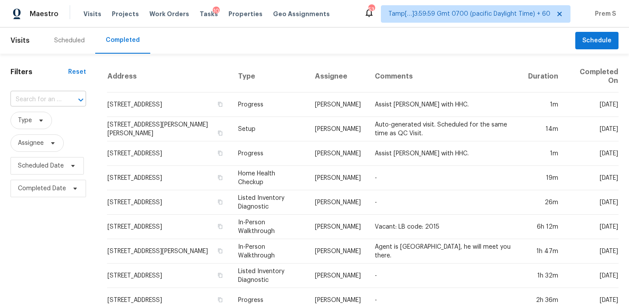
click at [29, 97] on input "text" at bounding box center [35, 100] width 51 height 14
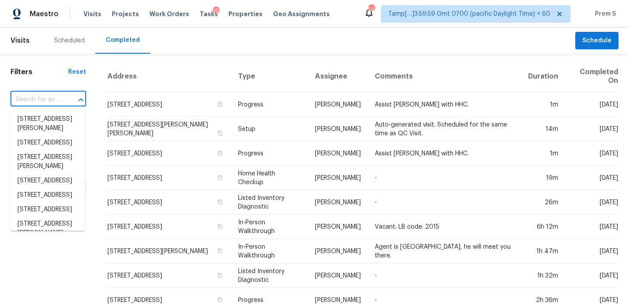
paste input "6824 Honey Hurst Ln, Charlotte, NC 28212"
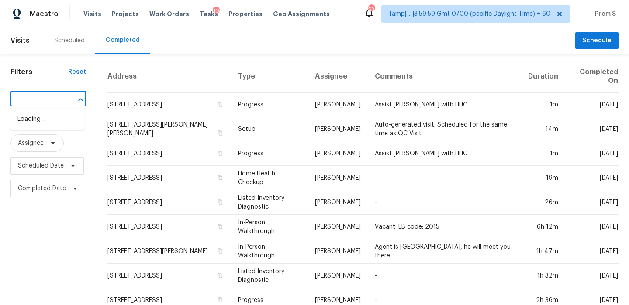
type input "6824 Honey Hurst Ln, Charlotte, NC 28212"
click at [32, 134] on li "6824 Honey Hurst Ln, Charlotte, NC 28212" at bounding box center [47, 124] width 74 height 24
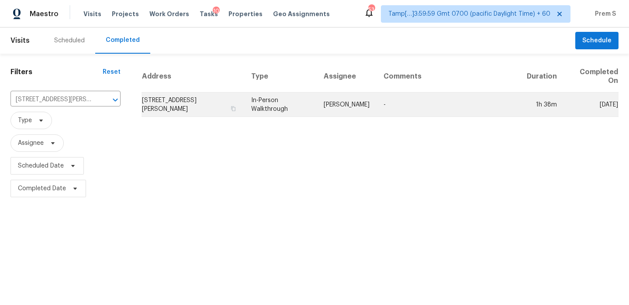
click at [185, 109] on td "6824 Honey Hurst Ln, Charlotte, NC 28212" at bounding box center [192, 105] width 103 height 24
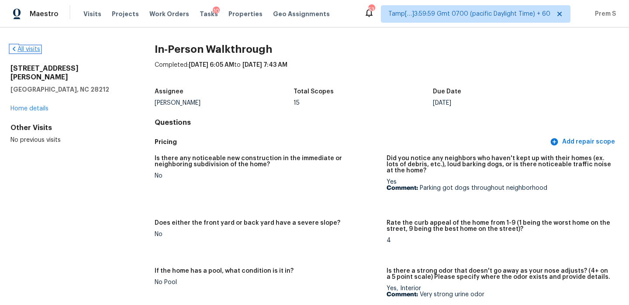
click at [24, 52] on link "All visits" at bounding box center [25, 49] width 30 height 6
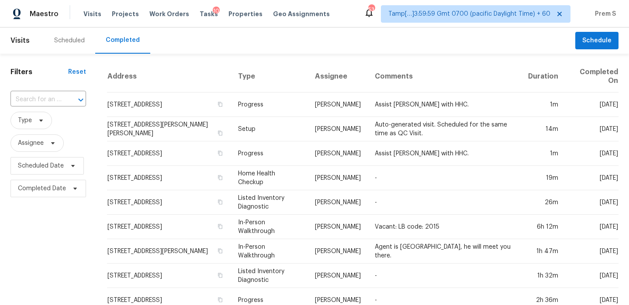
click at [44, 101] on input "text" at bounding box center [35, 100] width 51 height 14
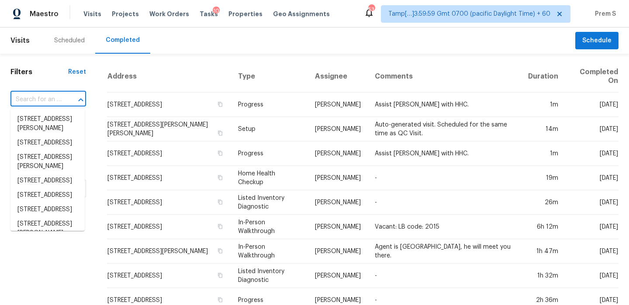
paste input "4856 Club Terrace Ln, Frisco, TX 75036"
type input "4856 Club Terrace Ln, Frisco, TX 75036"
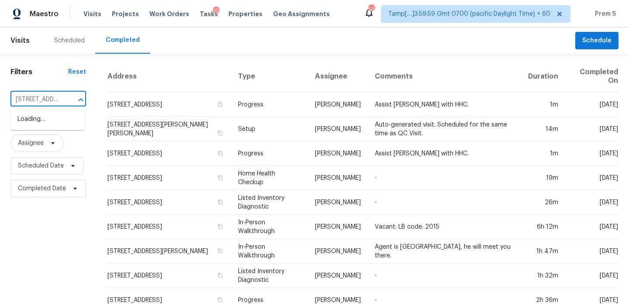
scroll to position [0, 68]
click at [53, 124] on li "4856 Club Terrace Ln, Frisco, TX 75036" at bounding box center [47, 119] width 74 height 14
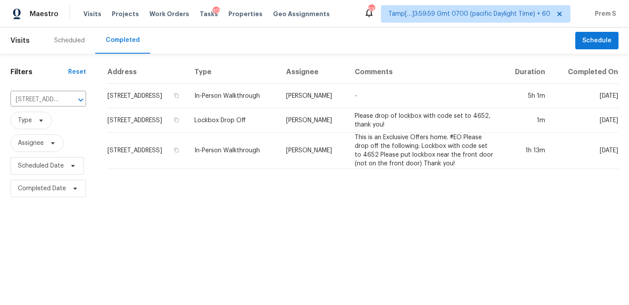
click at [166, 106] on td "4856 Club Terrace Ln, Frisco, TX 75036" at bounding box center [147, 96] width 80 height 24
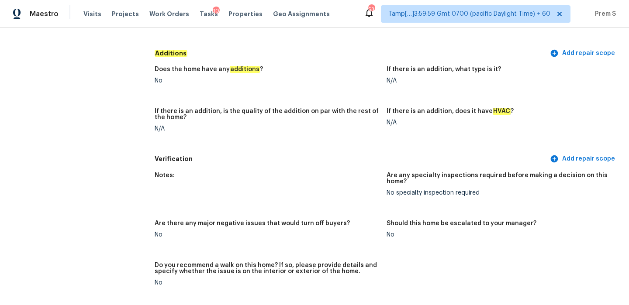
scroll to position [1655, 0]
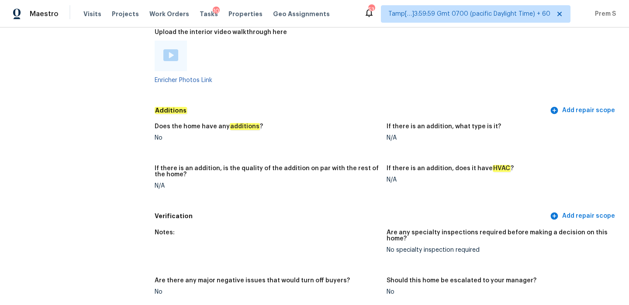
click at [173, 49] on img at bounding box center [170, 55] width 15 height 12
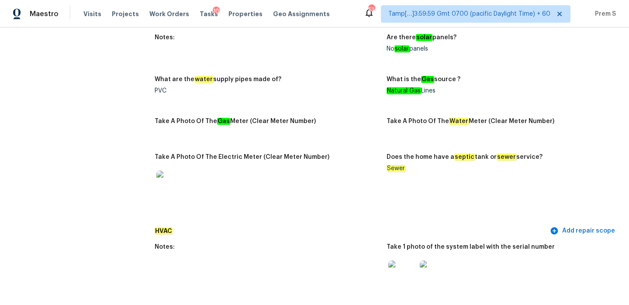
scroll to position [552, 0]
